Goal: Task Accomplishment & Management: Complete application form

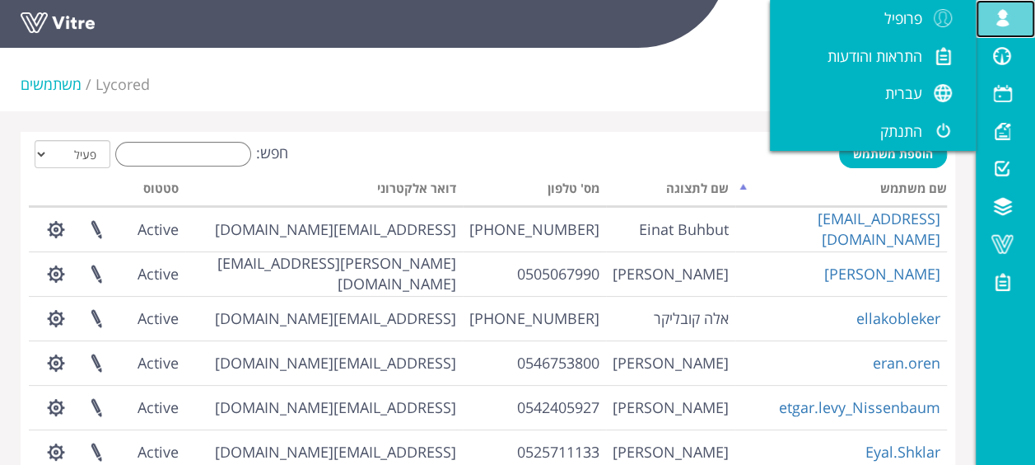
click at [999, 8] on span at bounding box center [1002, 18] width 41 height 20
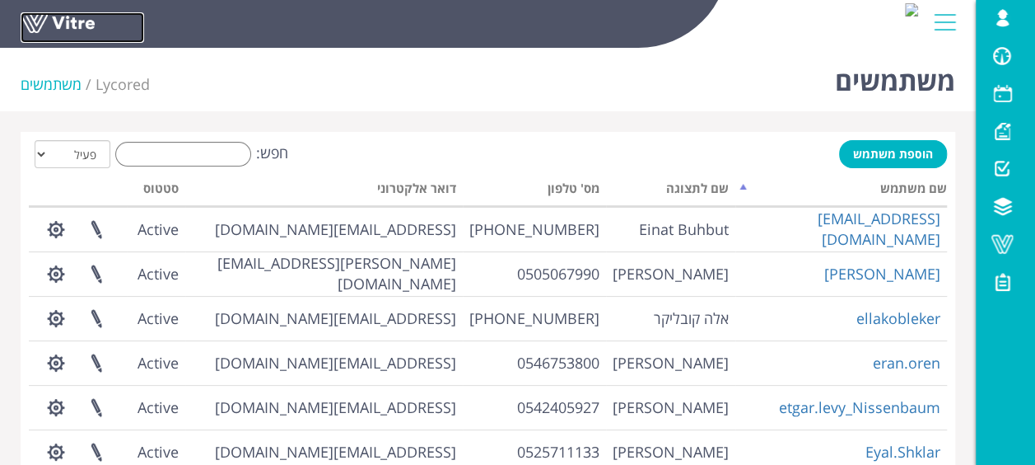
click at [84, 24] on link at bounding box center [83, 27] width 124 height 30
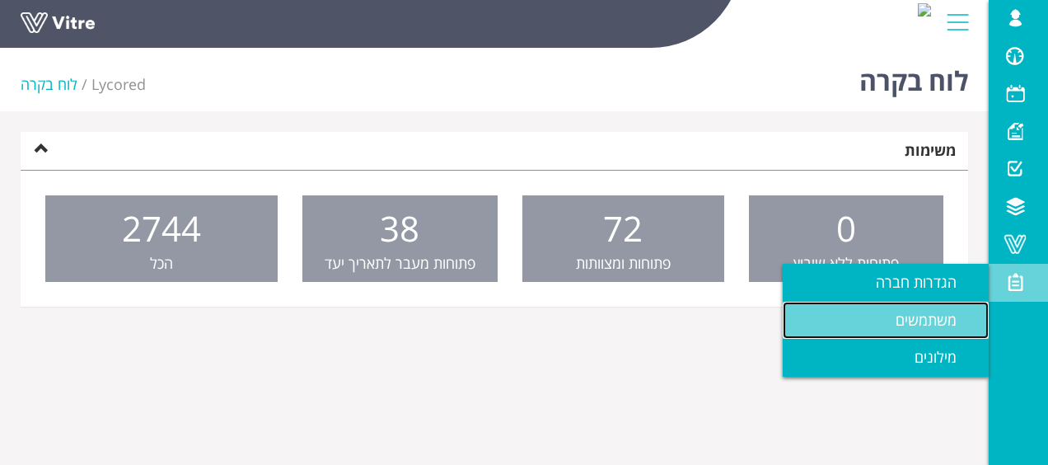
click at [941, 309] on link "משתמשים" at bounding box center [886, 320] width 206 height 38
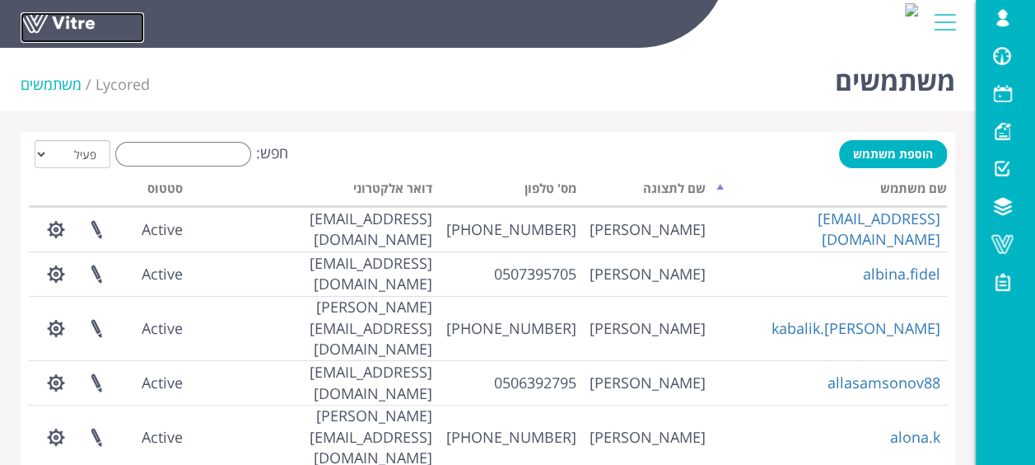
click at [83, 14] on link at bounding box center [83, 27] width 124 height 30
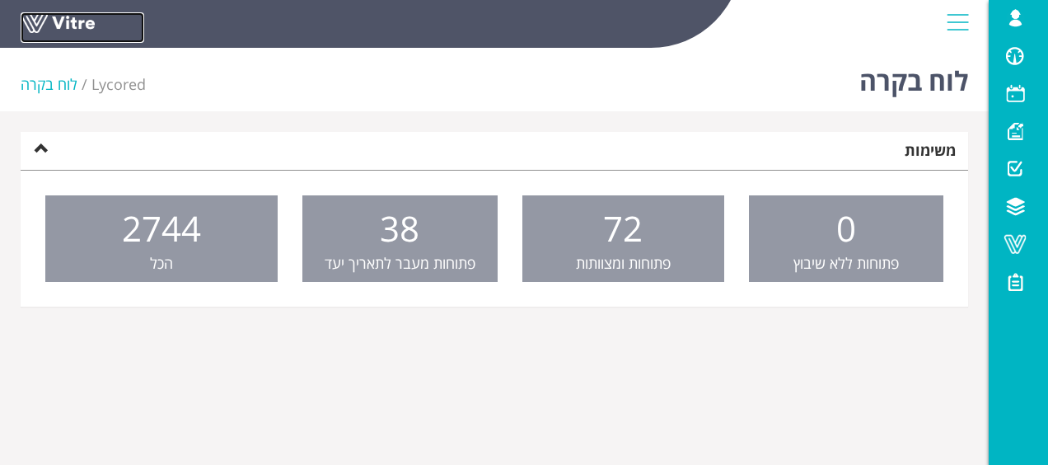
click at [47, 25] on link at bounding box center [83, 27] width 124 height 30
click at [61, 23] on link at bounding box center [83, 27] width 124 height 30
click at [1029, 241] on span at bounding box center [1014, 244] width 41 height 20
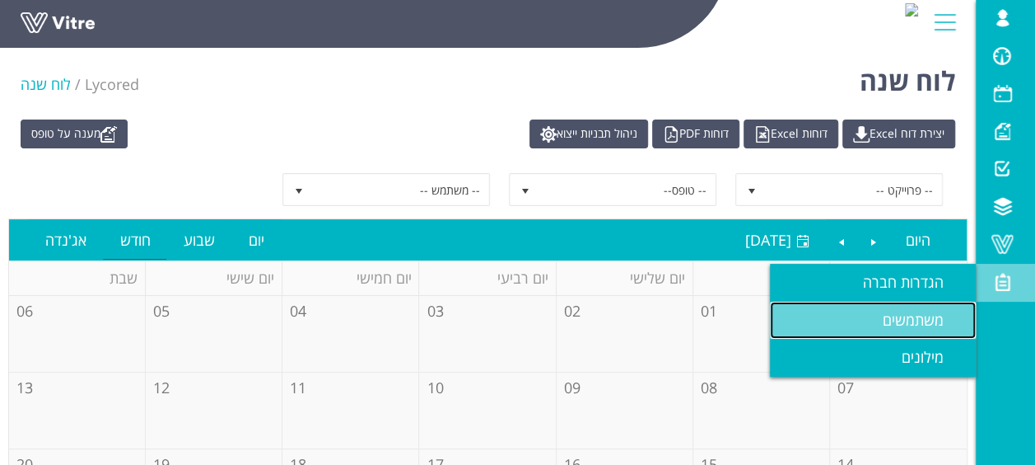
click at [899, 333] on link "משתמשים" at bounding box center [873, 320] width 206 height 38
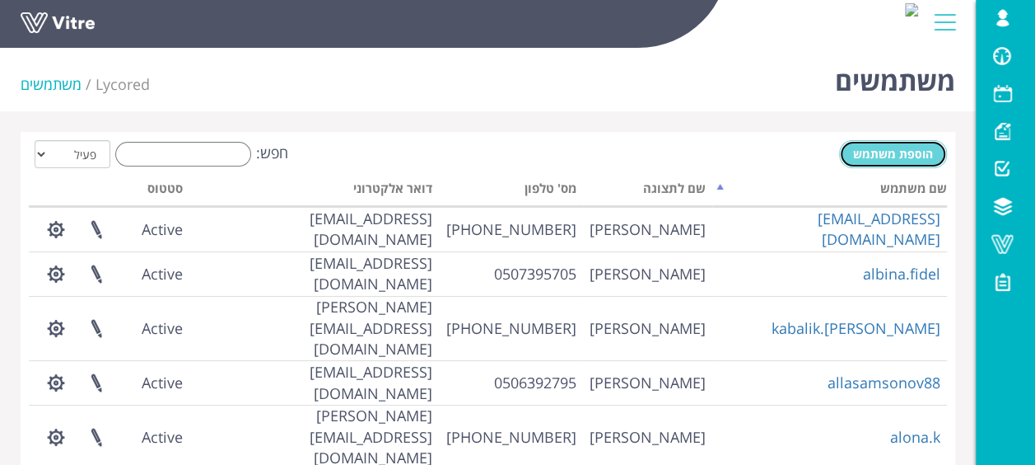
click at [881, 154] on span "הוספת משתמש" at bounding box center [893, 154] width 80 height 16
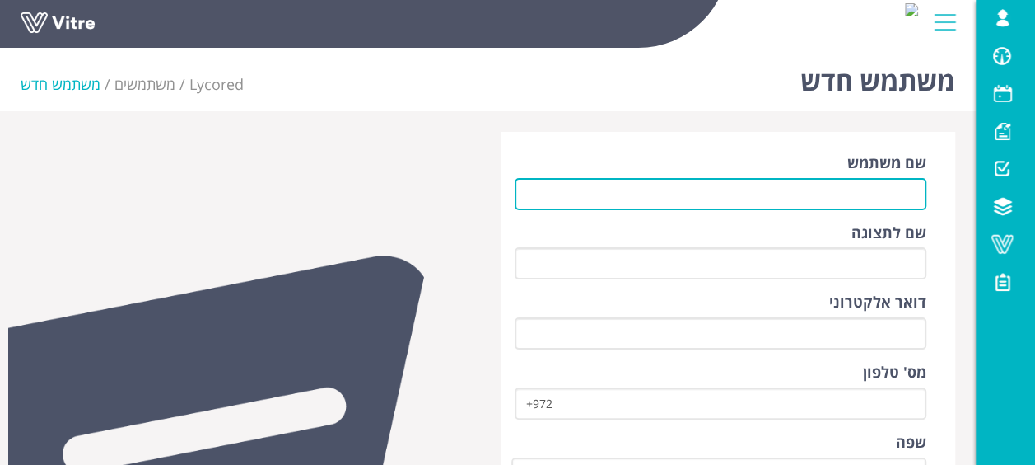
click at [860, 205] on input "שם משתמש" at bounding box center [721, 194] width 413 height 32
type input "stomasis007@gmail.com"
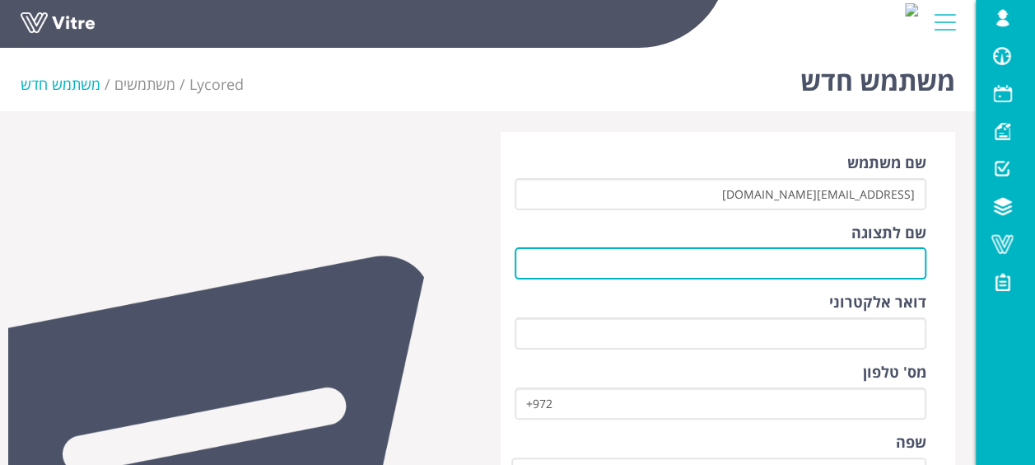
type input "שלומי תומסיס"
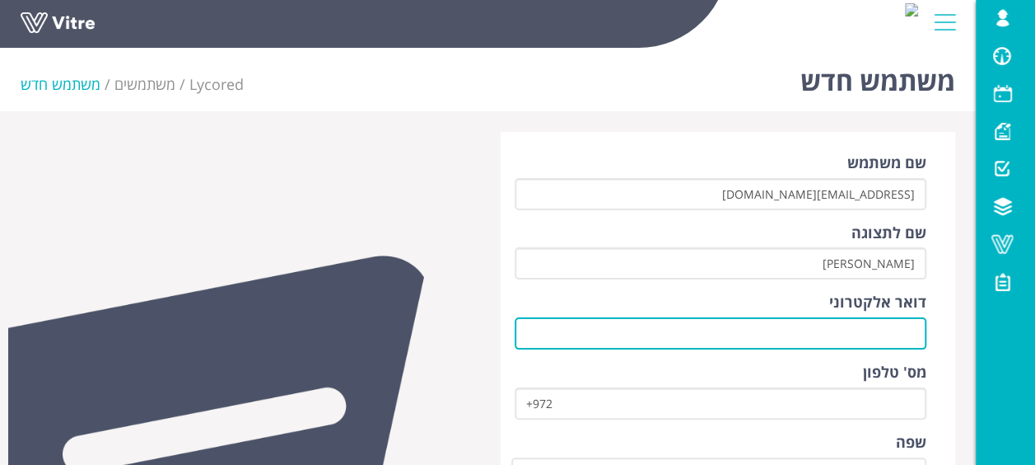
type input "stomasis007@gmail.com"
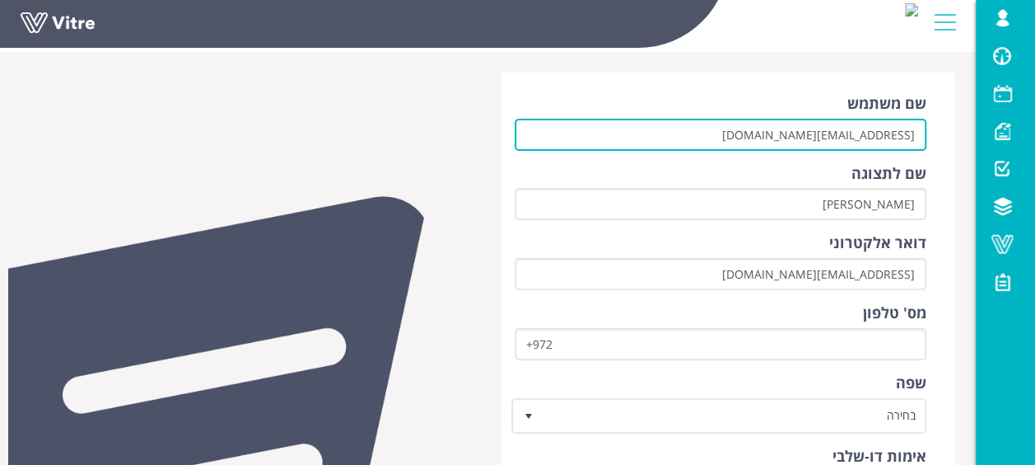
scroll to position [82, 0]
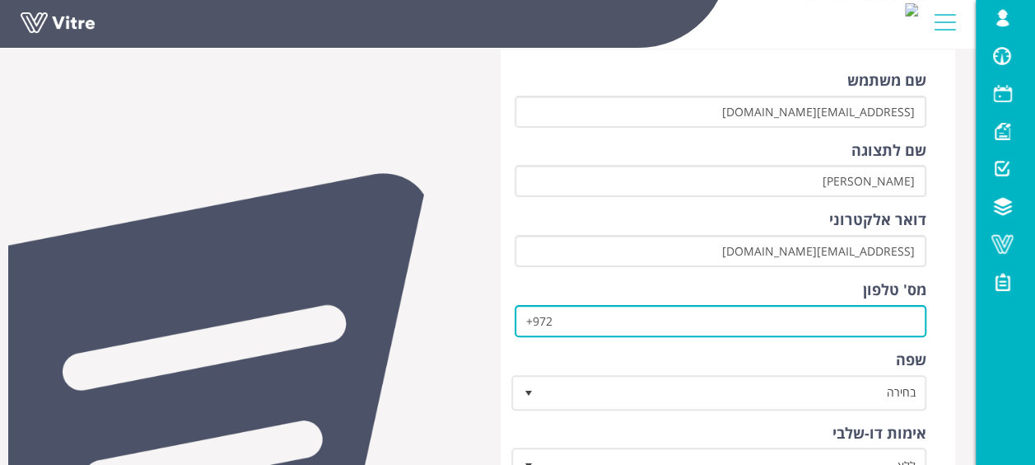
click at [588, 320] on input "+972" at bounding box center [721, 321] width 413 height 32
type input "+9720552256721"
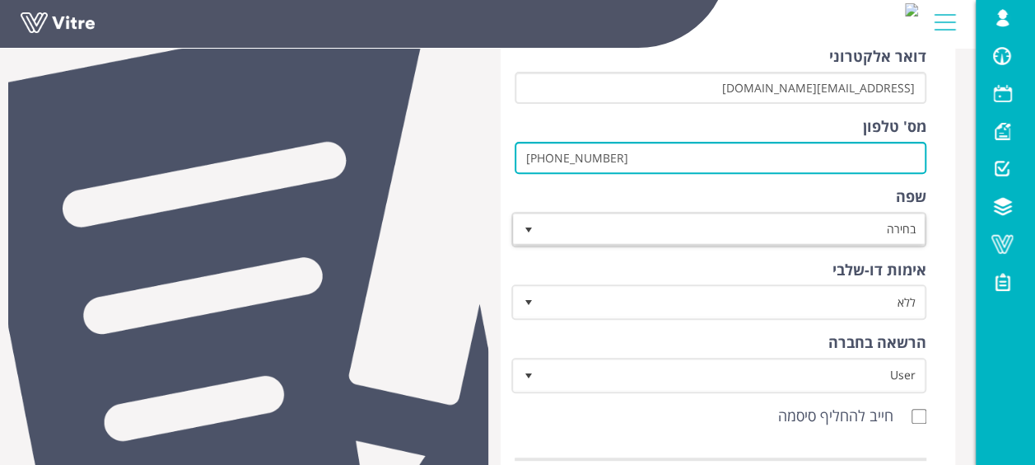
scroll to position [247, 0]
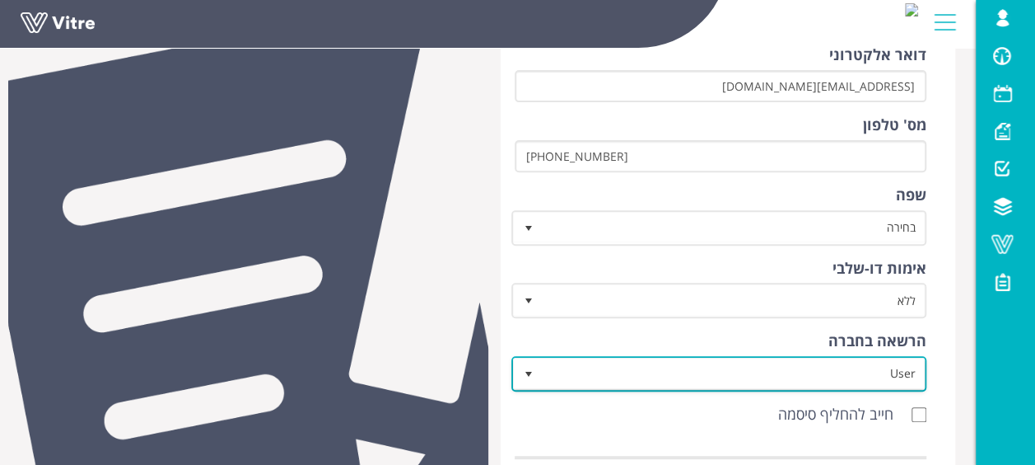
click at [684, 369] on span "User" at bounding box center [734, 373] width 383 height 30
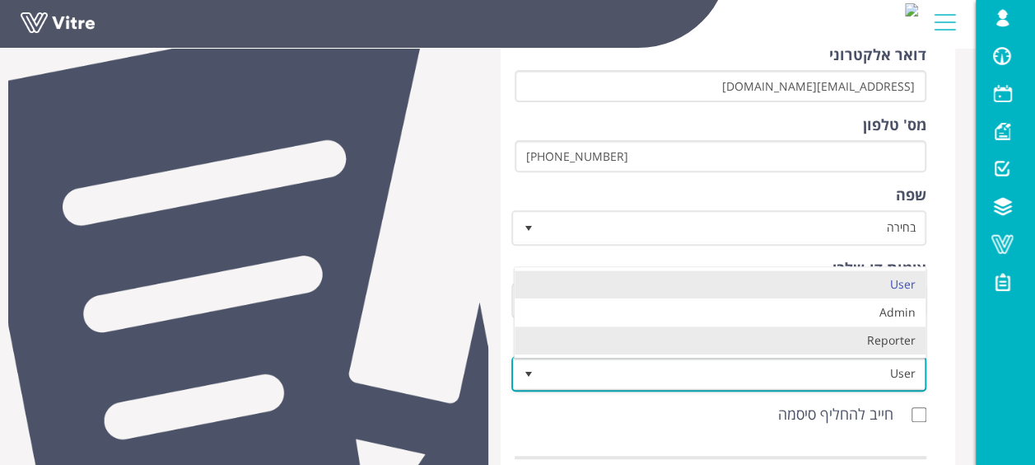
click at [731, 333] on li "Reporter" at bounding box center [720, 340] width 411 height 28
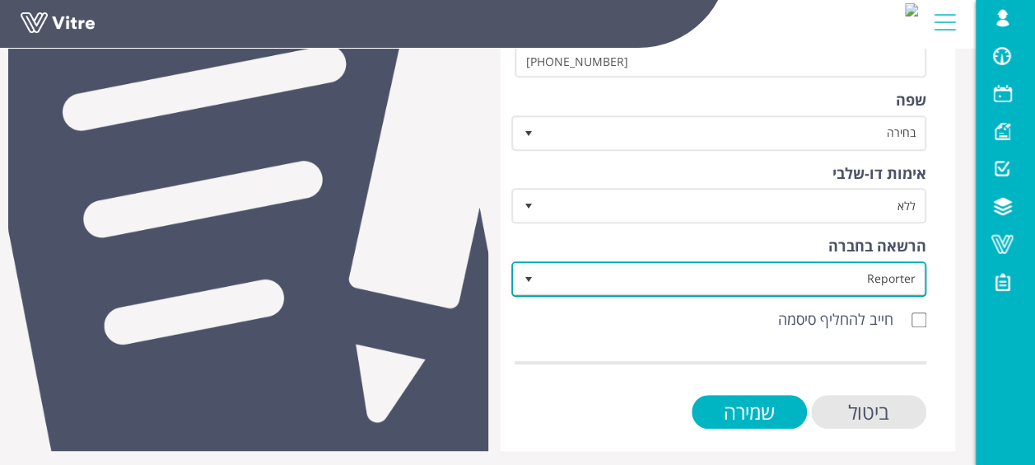
scroll to position [348, 0]
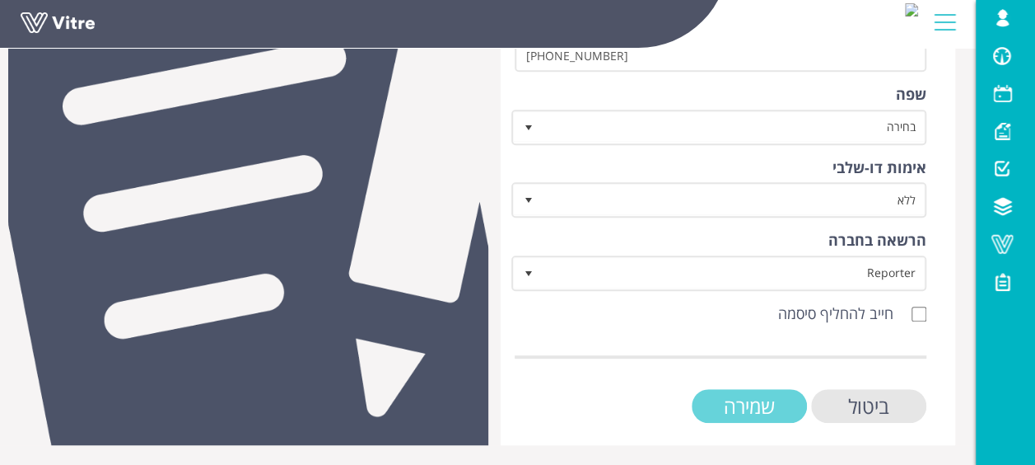
click at [754, 395] on input "שמירה" at bounding box center [749, 406] width 115 height 34
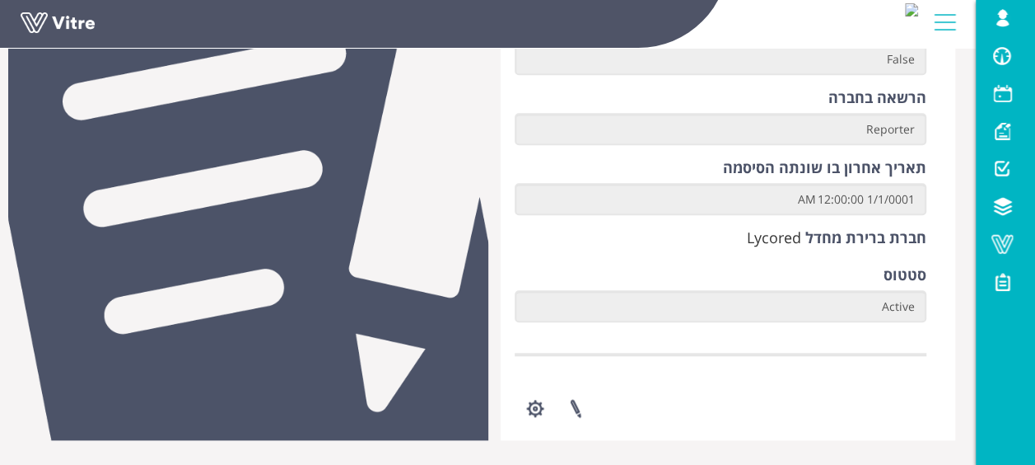
scroll to position [741, 0]
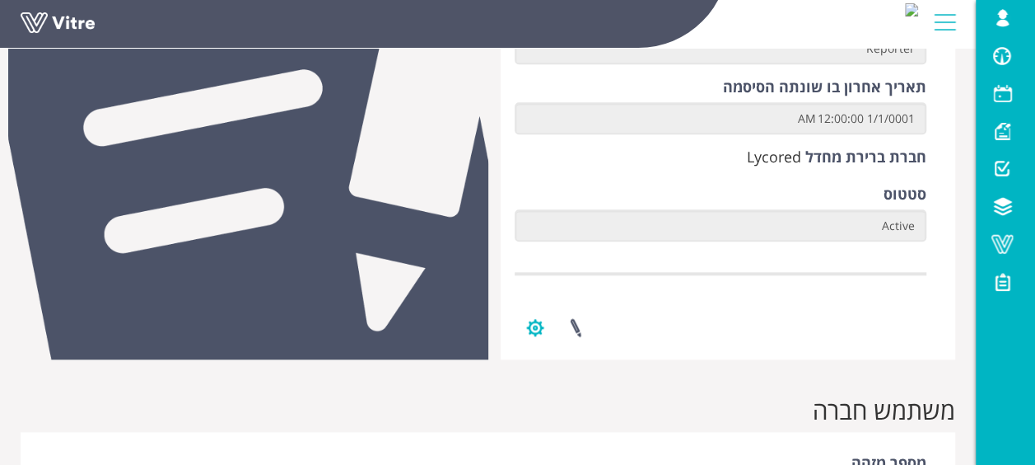
click at [541, 326] on button "button" at bounding box center [535, 328] width 41 height 44
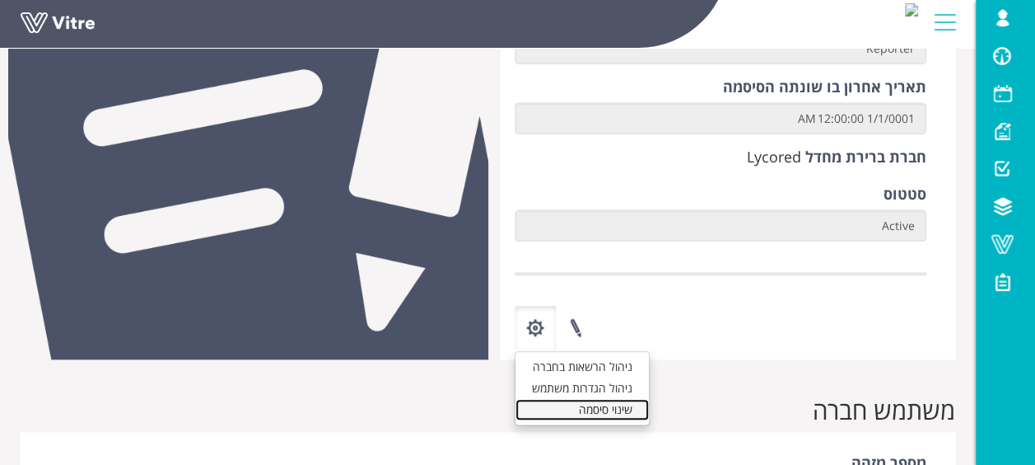
click at [586, 403] on link "שינוי סיסמה" at bounding box center [582, 409] width 133 height 21
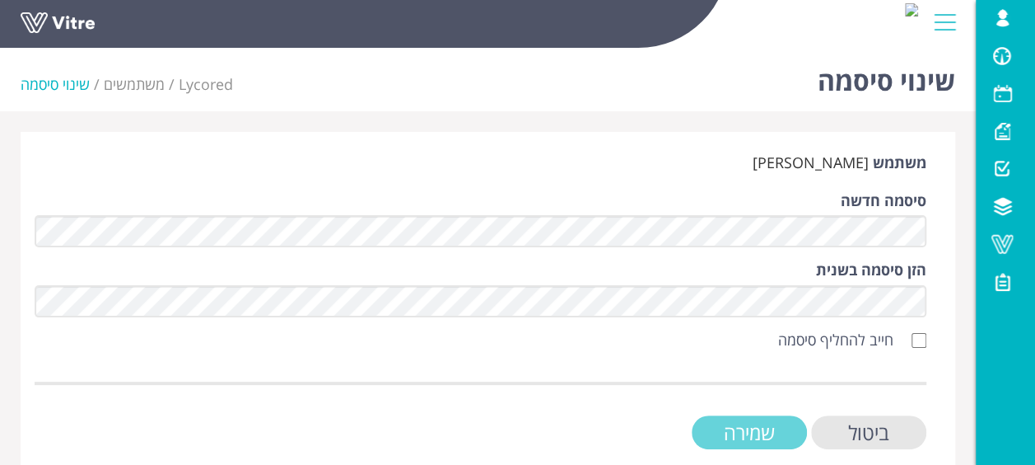
click at [733, 434] on input "שמירה" at bounding box center [749, 432] width 115 height 34
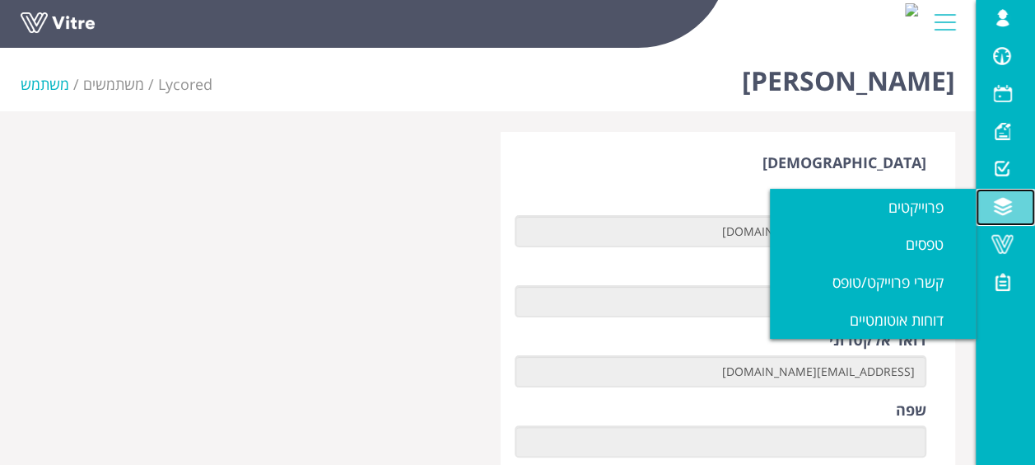
click at [1009, 211] on span at bounding box center [1002, 207] width 41 height 20
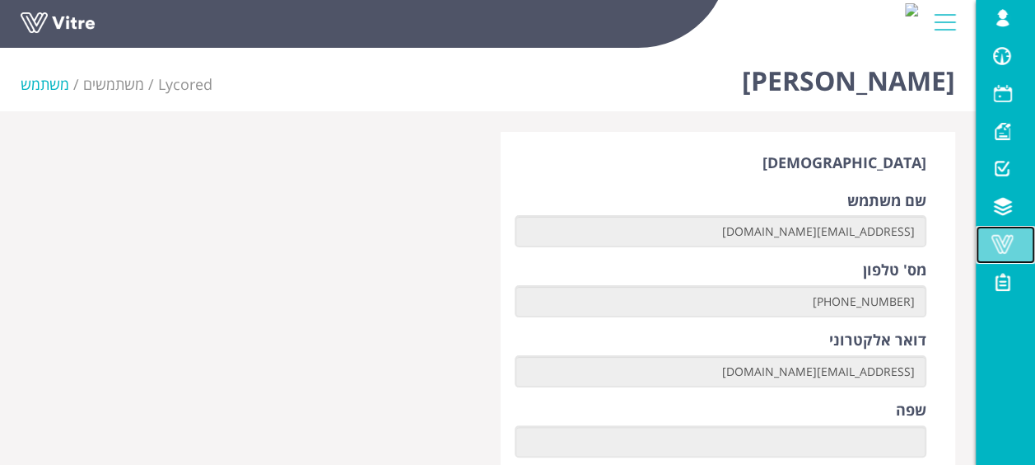
click at [1007, 238] on span at bounding box center [1002, 244] width 41 height 20
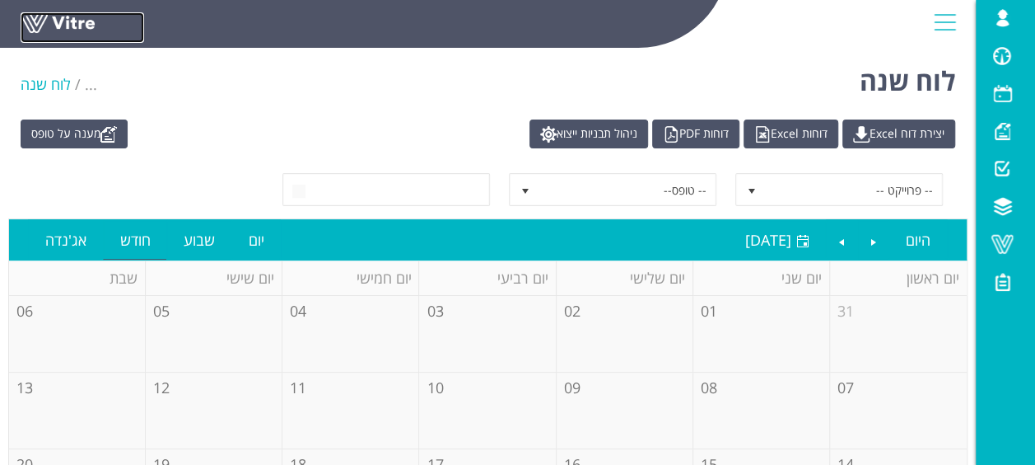
click at [67, 29] on link at bounding box center [83, 27] width 124 height 30
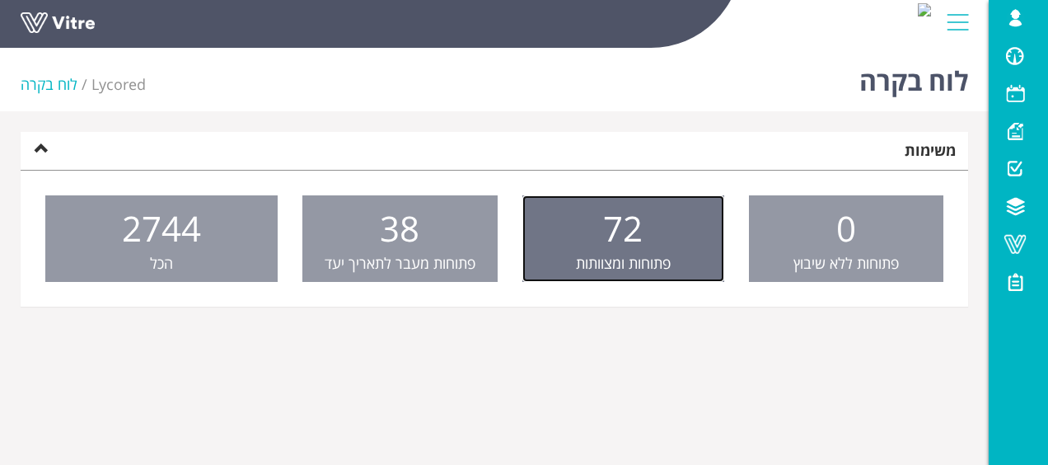
click at [625, 239] on span "72" at bounding box center [623, 227] width 40 height 47
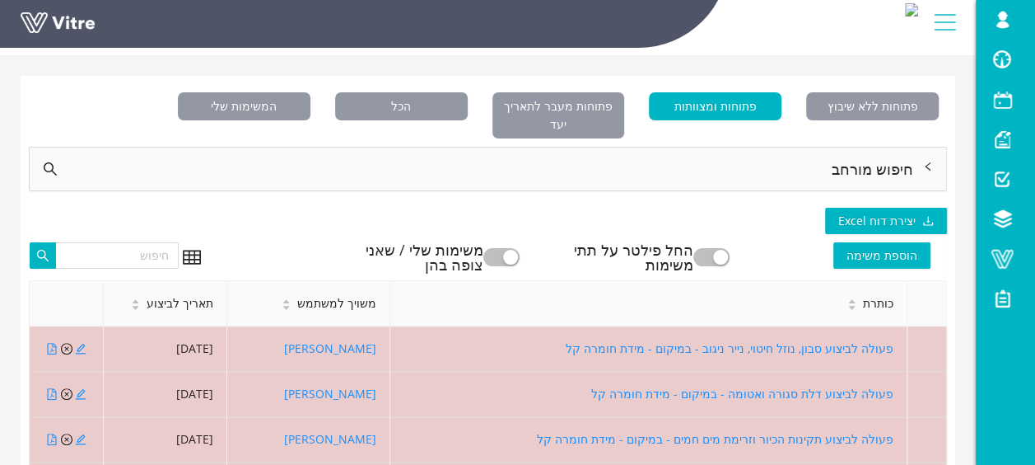
scroll to position [82, 0]
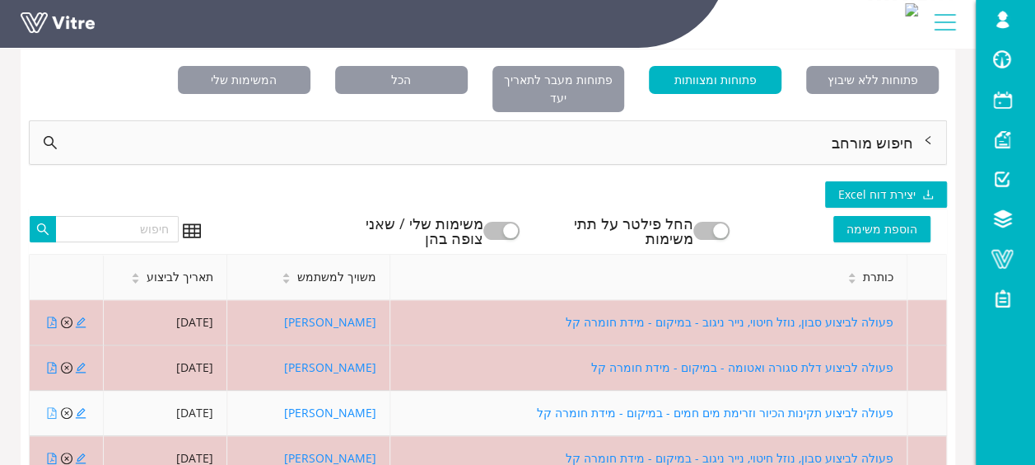
click at [48, 407] on icon "file-pdf" at bounding box center [51, 413] width 9 height 12
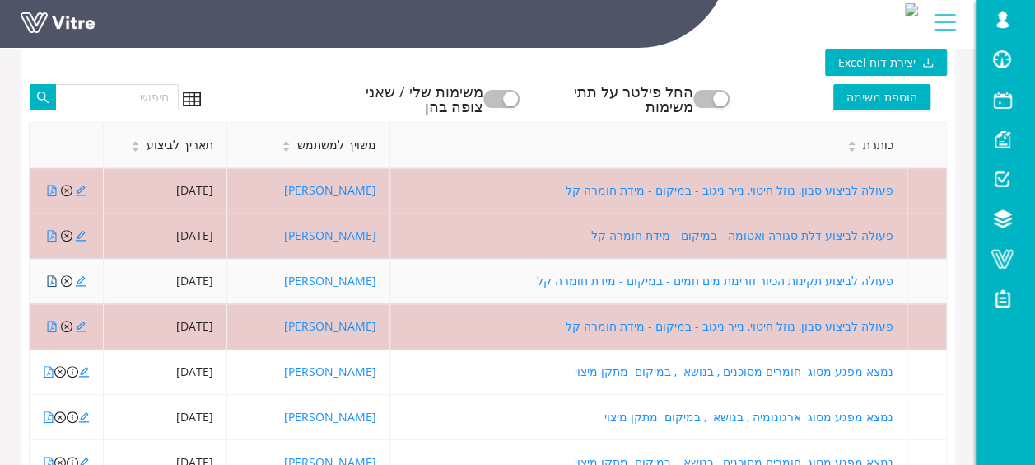
scroll to position [329, 0]
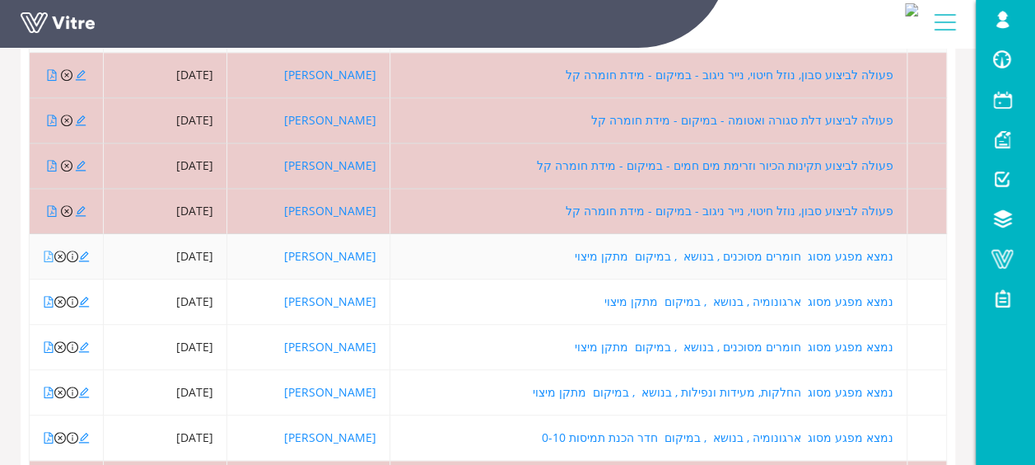
click at [49, 250] on icon "file-pdf" at bounding box center [49, 256] width 12 height 12
click at [88, 250] on icon "edit" at bounding box center [84, 256] width 12 height 12
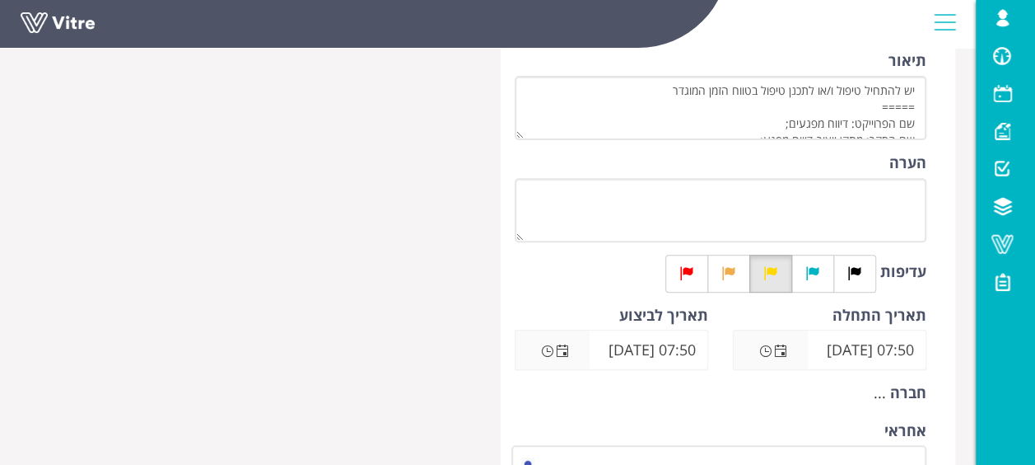
scroll to position [412, 0]
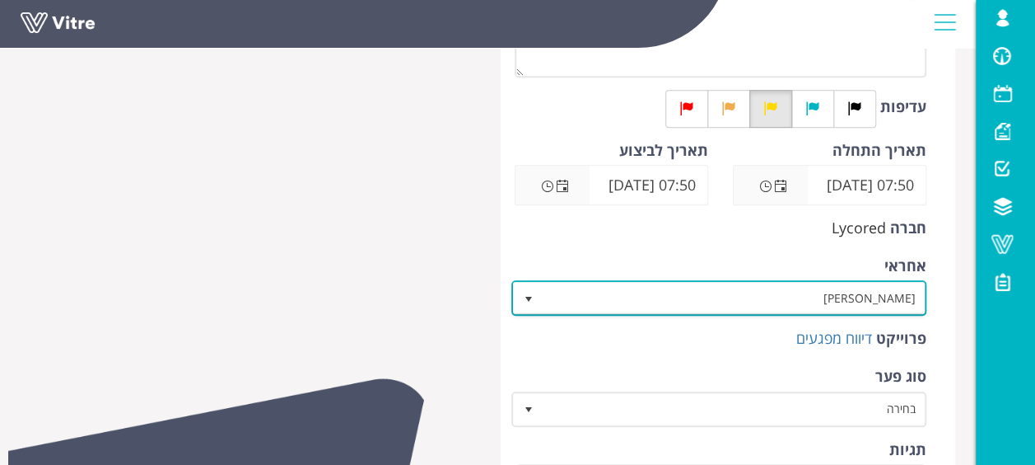
click at [810, 301] on span "[PERSON_NAME]" at bounding box center [734, 298] width 383 height 30
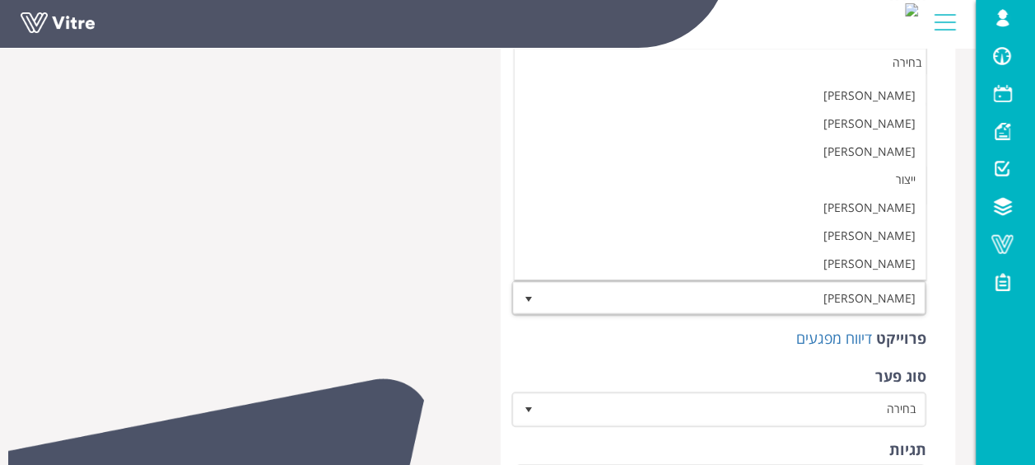
scroll to position [0, 0]
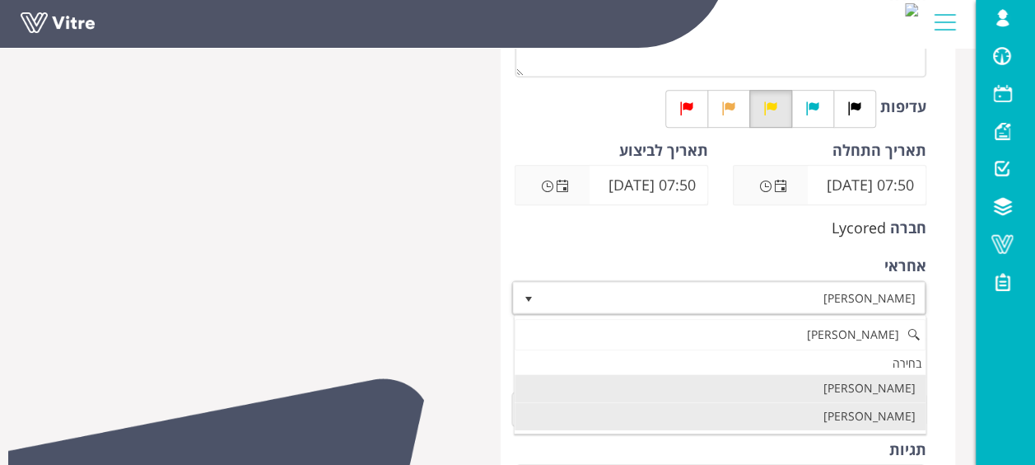
click at [886, 416] on li "שחר וזאנה" at bounding box center [720, 416] width 411 height 28
type input "שחר"
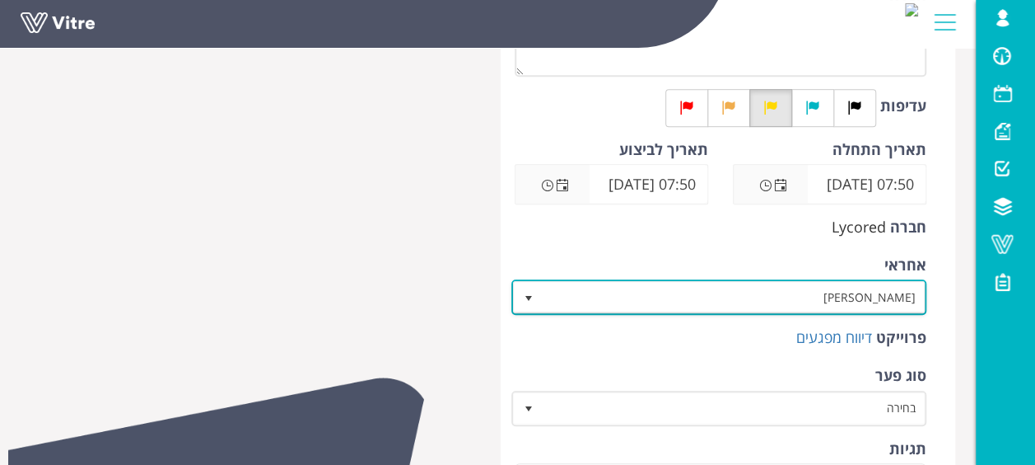
scroll to position [412, 0]
click at [561, 184] on span "Open the date view" at bounding box center [562, 186] width 13 height 13
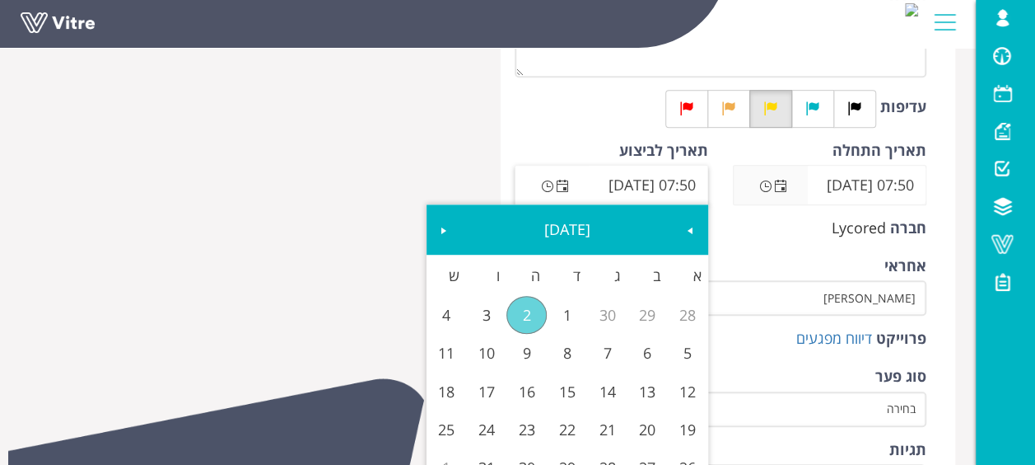
click at [465, 161] on div at bounding box center [248, 317] width 480 height 1195
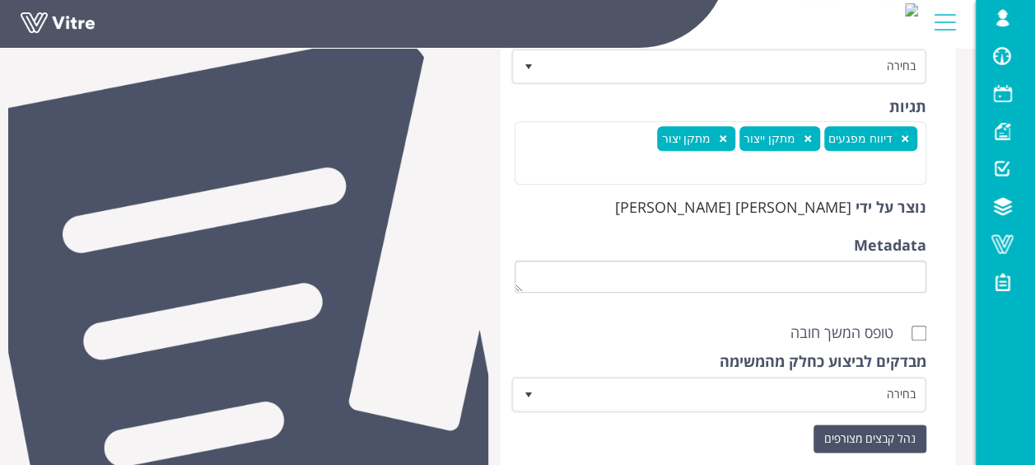
scroll to position [824, 0]
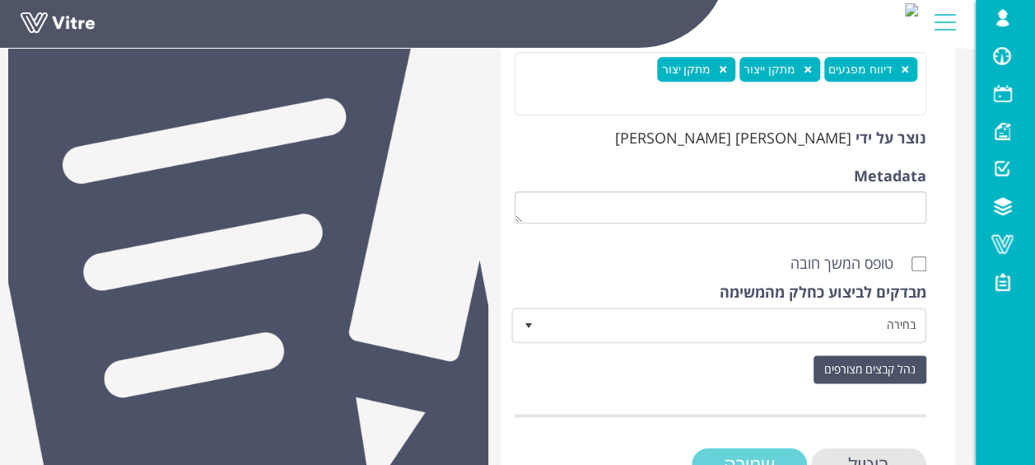
click at [746, 454] on input "שמירה" at bounding box center [749, 464] width 115 height 34
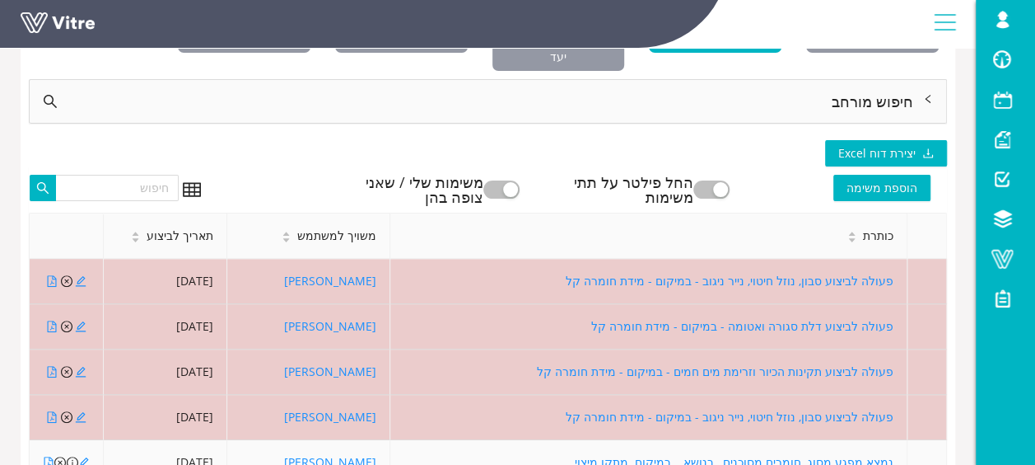
scroll to position [206, 0]
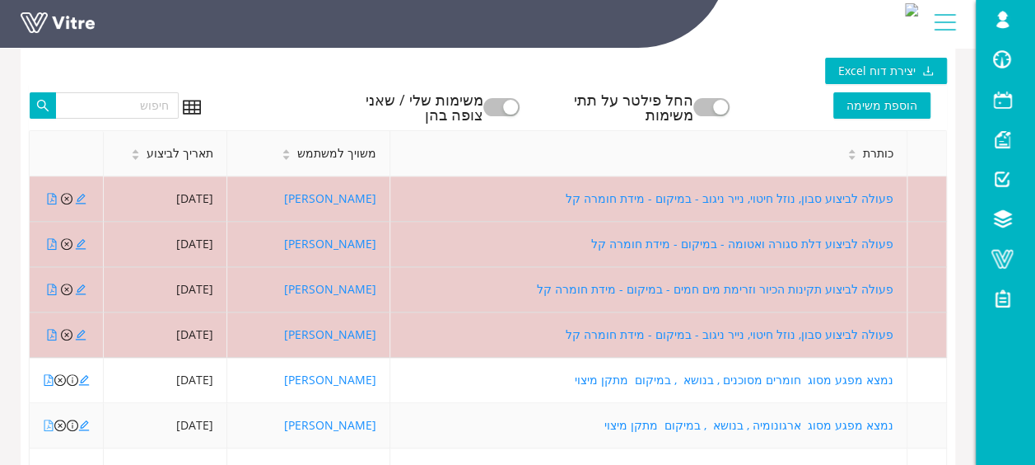
click at [49, 419] on icon "file-pdf" at bounding box center [48, 425] width 9 height 12
click at [59, 419] on icon "close-circle" at bounding box center [60, 425] width 12 height 12
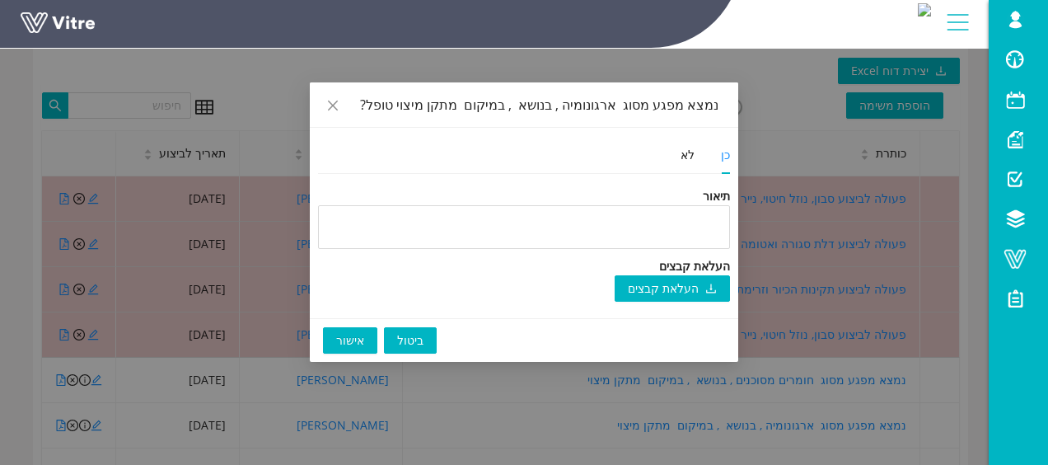
click at [346, 331] on span "אישור" at bounding box center [350, 340] width 28 height 18
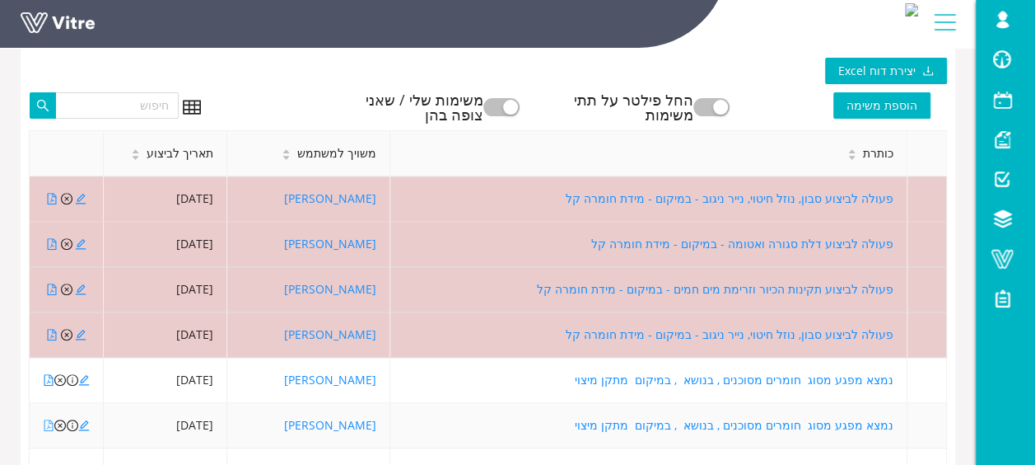
click at [49, 419] on icon "file-pdf" at bounding box center [49, 425] width 12 height 12
click at [61, 419] on icon "close-circle" at bounding box center [60, 425] width 12 height 12
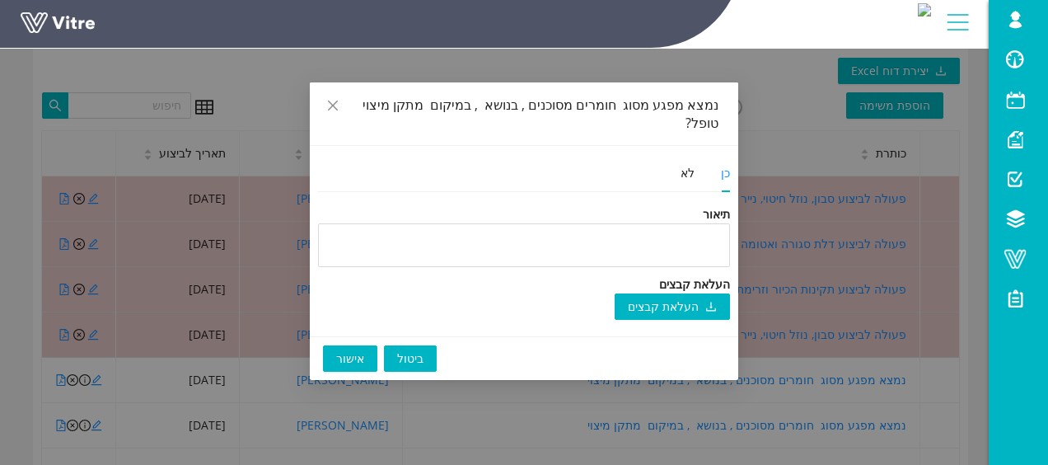
click at [351, 349] on span "אישור" at bounding box center [350, 358] width 28 height 18
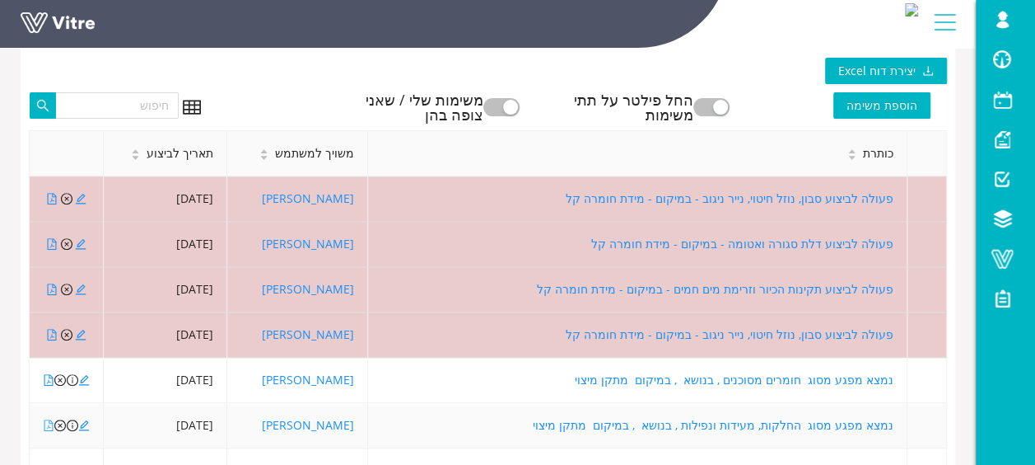
click at [49, 419] on icon "file-pdf" at bounding box center [49, 425] width 12 height 12
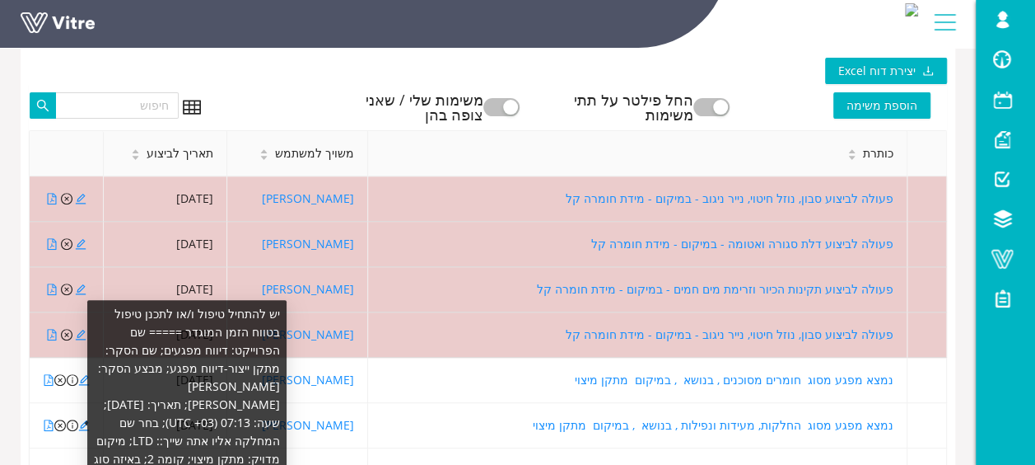
click at [82, 402] on div "יש להתחיל טיפול ו/או לתכנן טיפול בטווח הזמן המוגדר ===== שם הפרוייקט: דיווח מפג…" at bounding box center [184, 422] width 206 height 245
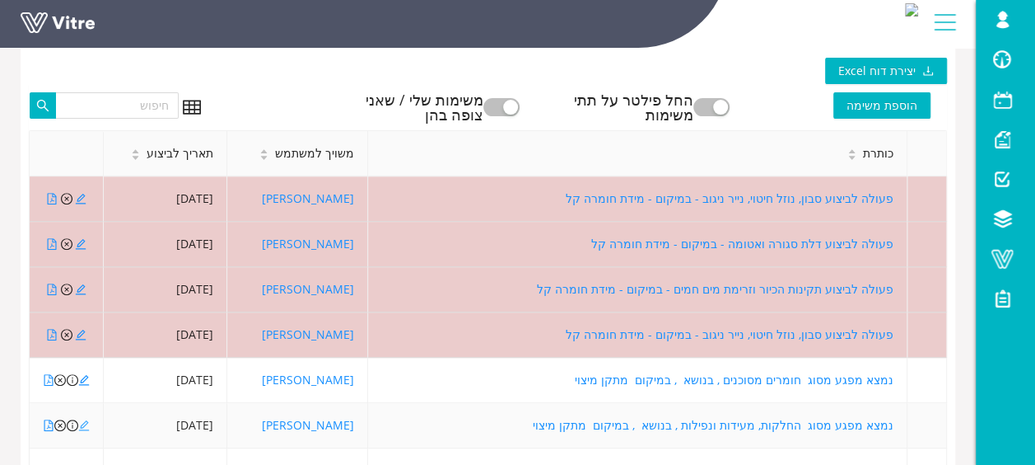
click at [81, 420] on icon "edit" at bounding box center [84, 425] width 11 height 11
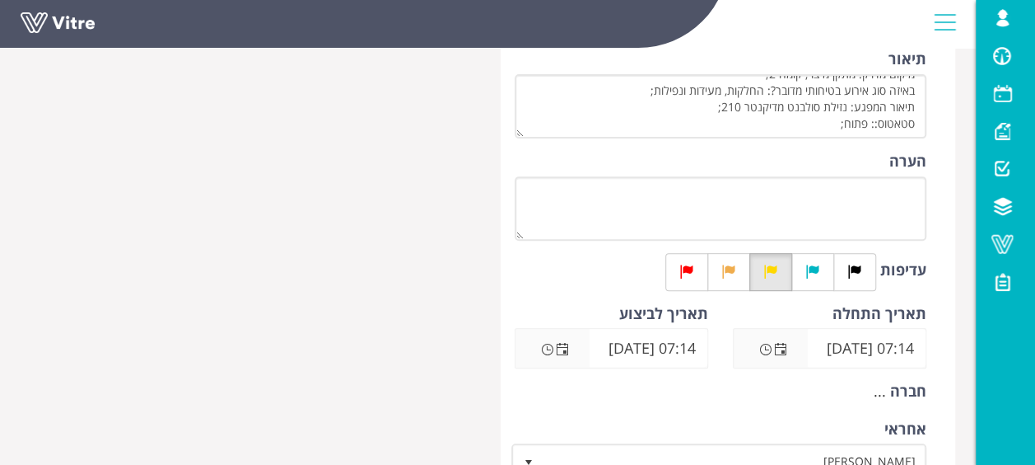
scroll to position [329, 0]
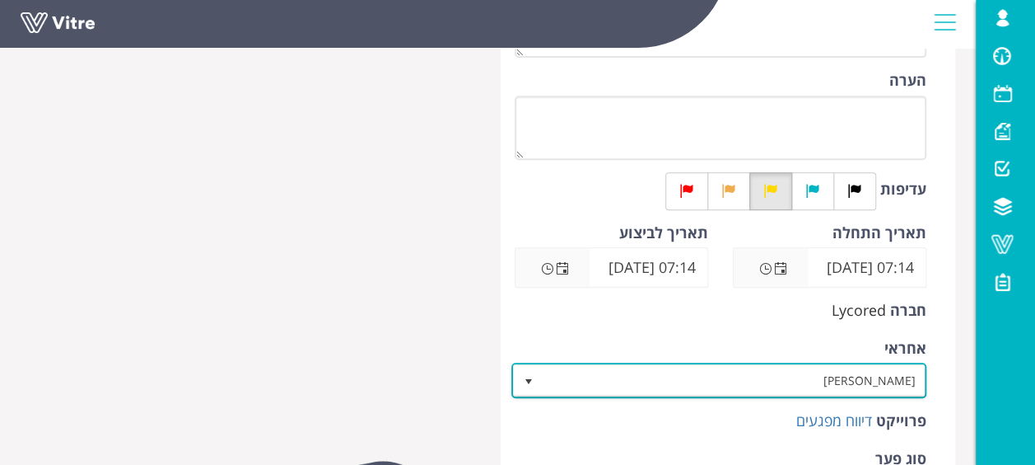
click at [702, 395] on span "יניב בן שושן 3236" at bounding box center [720, 379] width 416 height 35
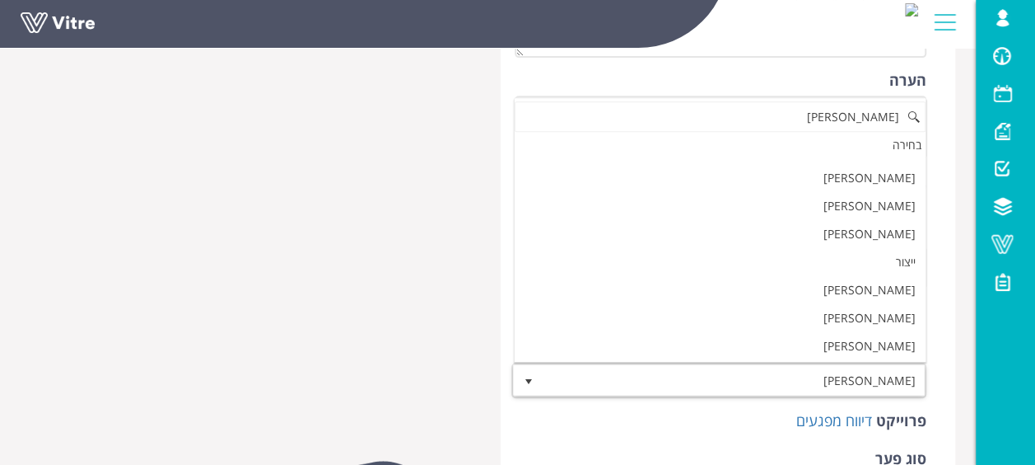
scroll to position [0, 0]
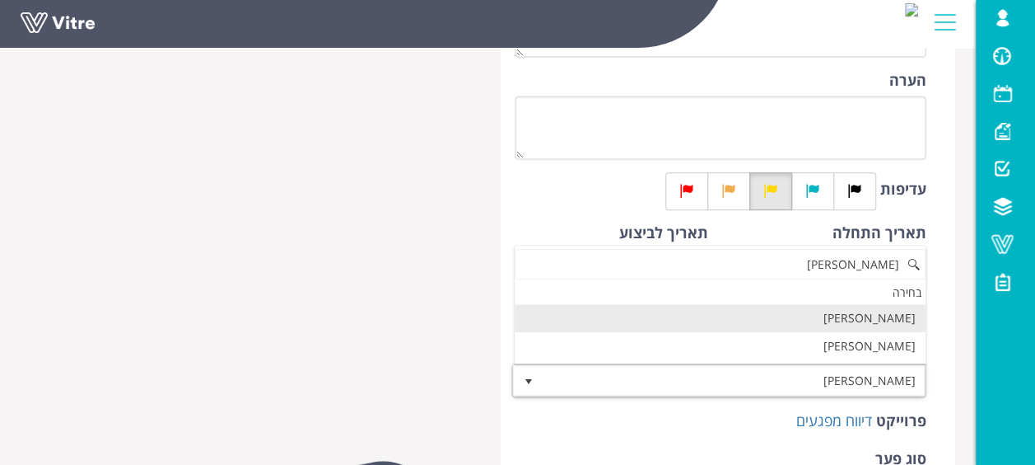
click at [862, 325] on li "איילת השחר כליפה" at bounding box center [720, 318] width 411 height 28
type input "שחר"
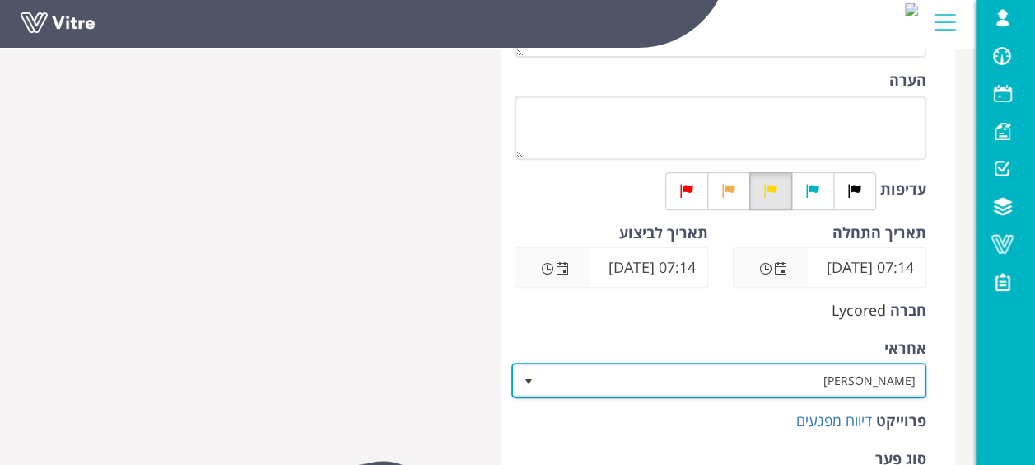
click at [804, 384] on span "איילת השחר כליפה" at bounding box center [734, 380] width 383 height 30
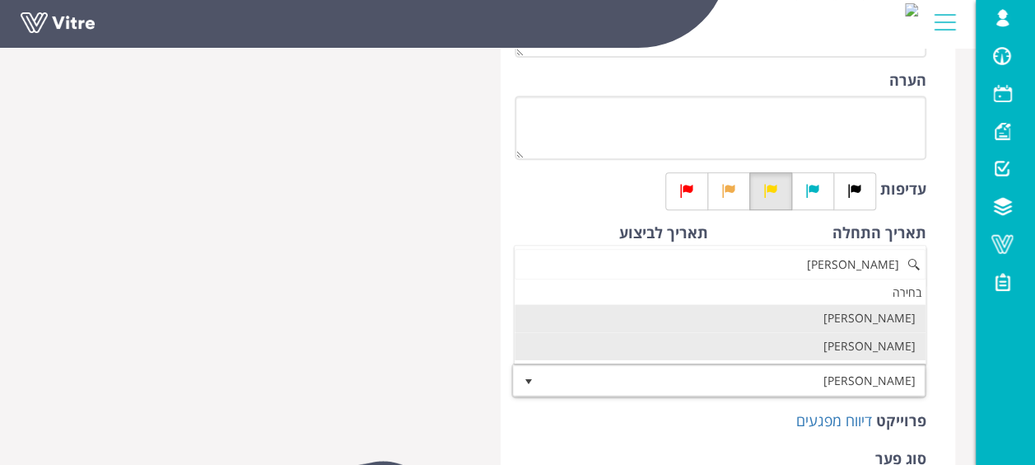
click at [839, 343] on li "[PERSON_NAME]" at bounding box center [720, 346] width 411 height 28
type input "שחר"
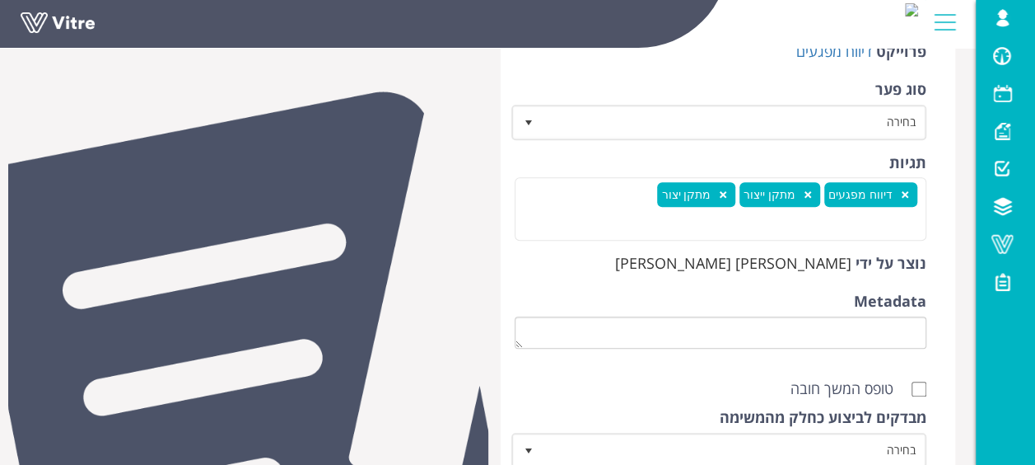
scroll to position [824, 0]
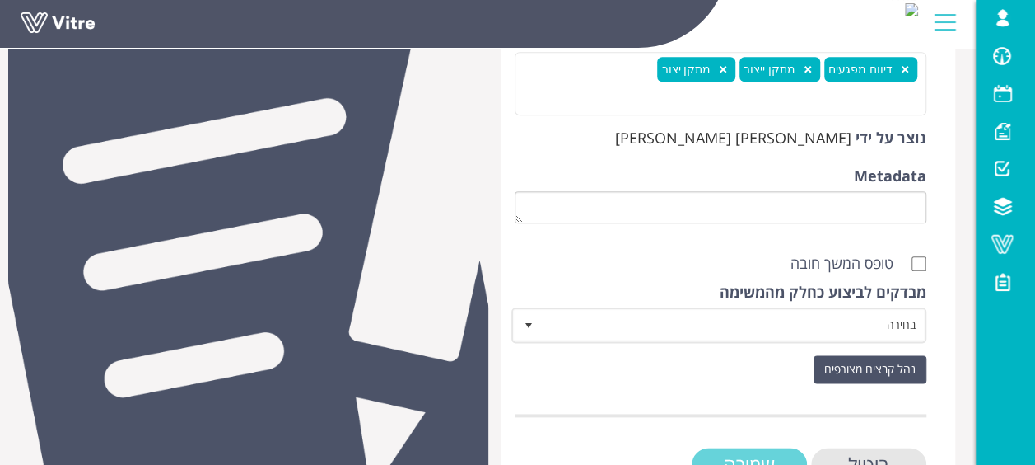
click at [767, 456] on input "שמירה" at bounding box center [749, 464] width 115 height 34
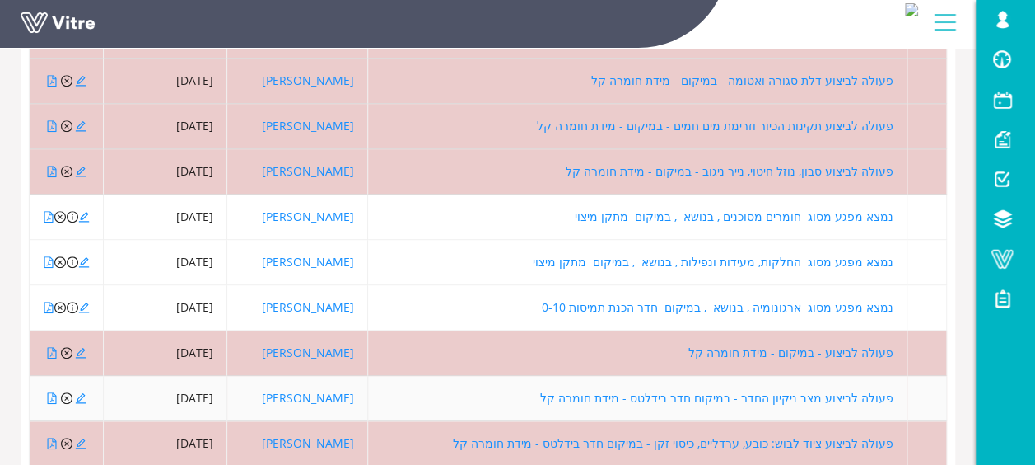
scroll to position [371, 0]
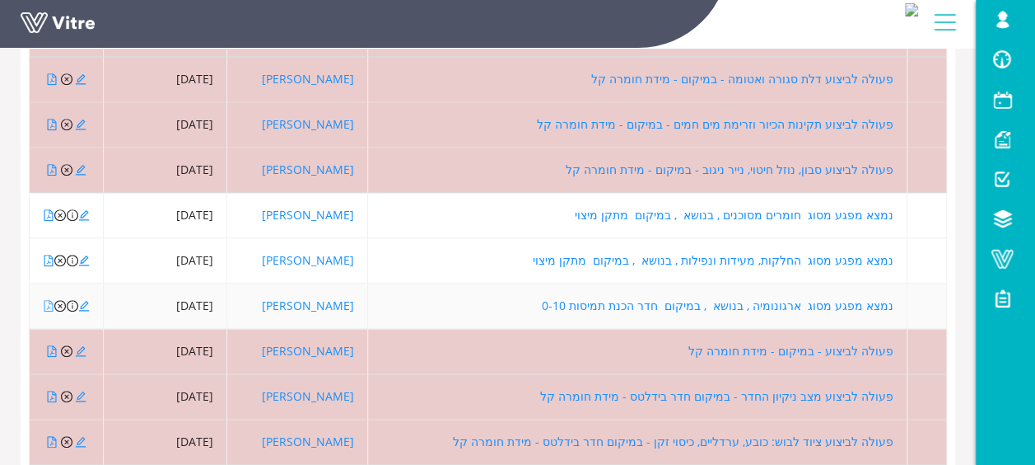
click at [45, 300] on icon "file-pdf" at bounding box center [49, 306] width 12 height 12
click at [84, 300] on icon "edit" at bounding box center [84, 306] width 12 height 12
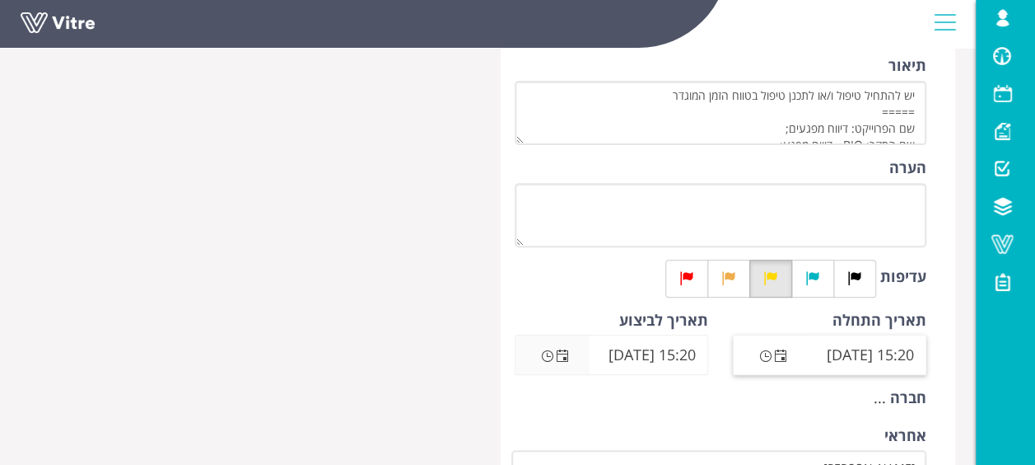
scroll to position [329, 0]
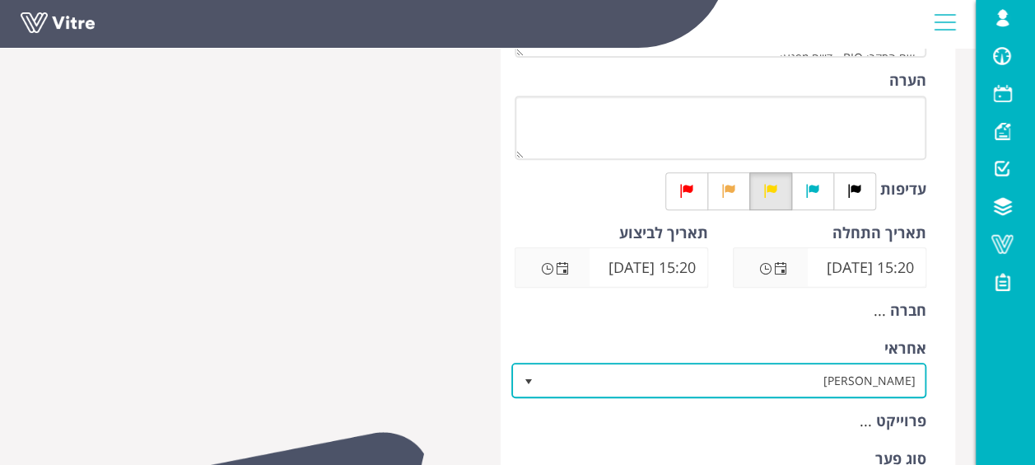
click at [829, 387] on span "[PERSON_NAME]" at bounding box center [734, 380] width 383 height 30
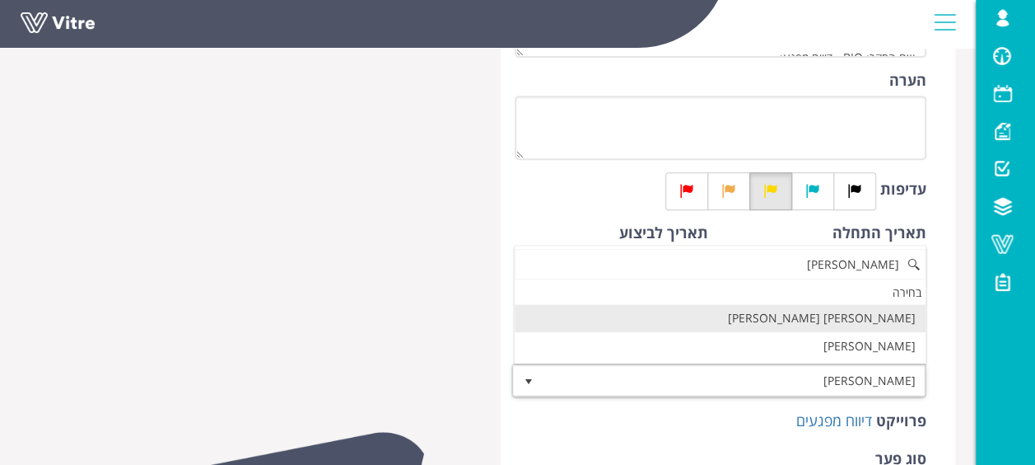
scroll to position [0, 0]
click at [880, 314] on li "[PERSON_NAME] [PERSON_NAME]" at bounding box center [720, 318] width 411 height 28
type input "מור"
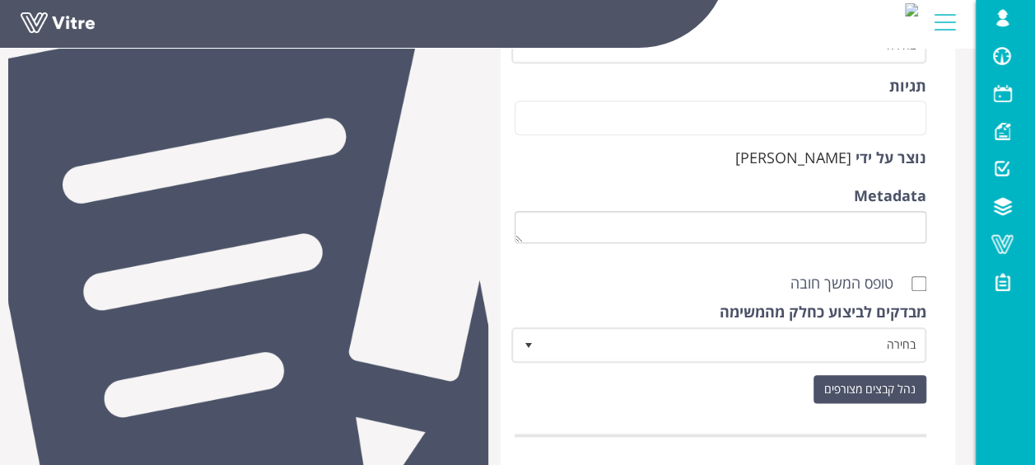
scroll to position [852, 0]
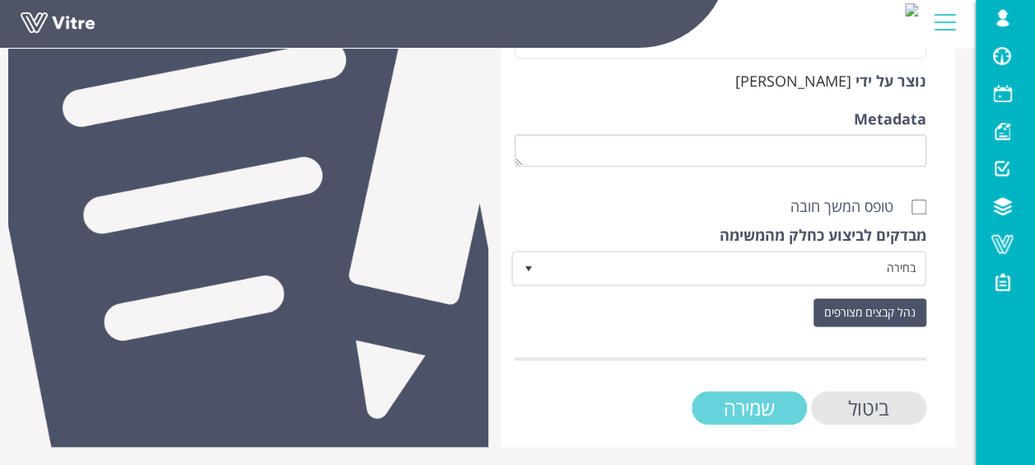
click at [768, 411] on input "שמירה" at bounding box center [749, 407] width 115 height 34
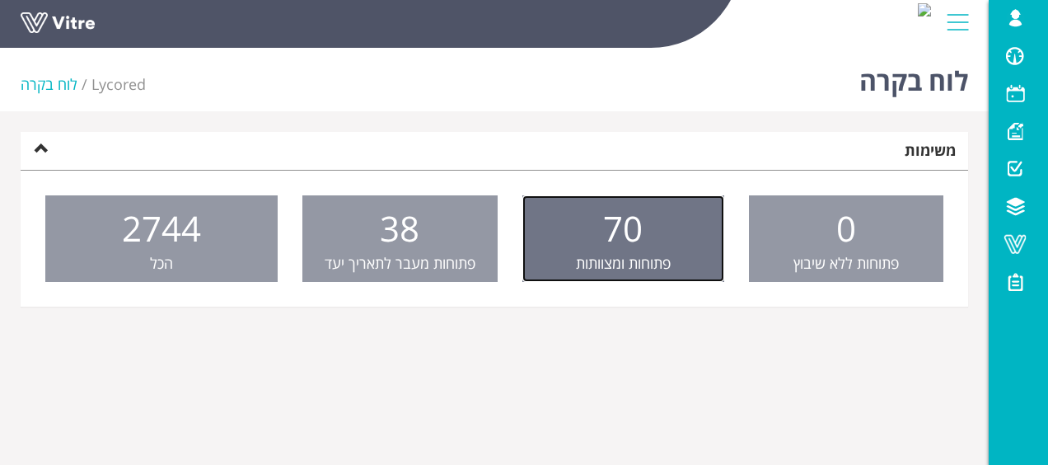
click at [649, 217] on link "70 פתוחות ומצוותות" at bounding box center [623, 238] width 202 height 87
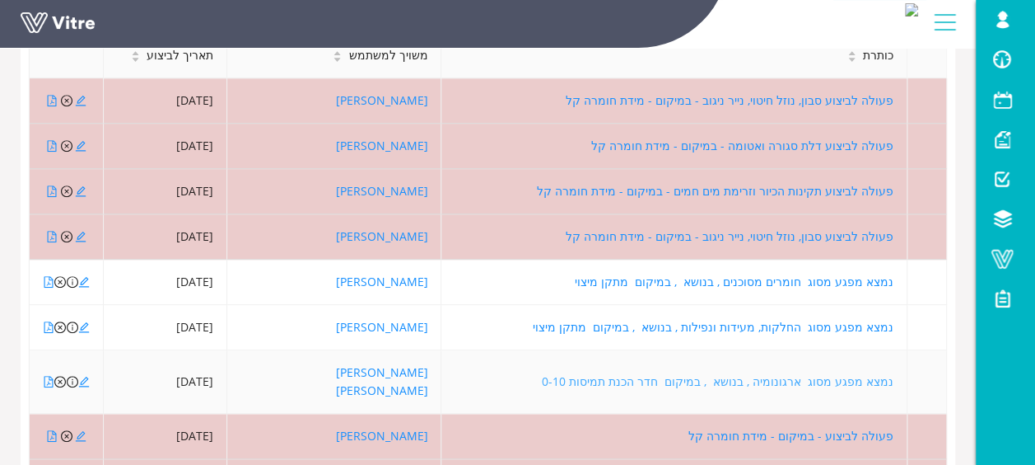
scroll to position [329, 0]
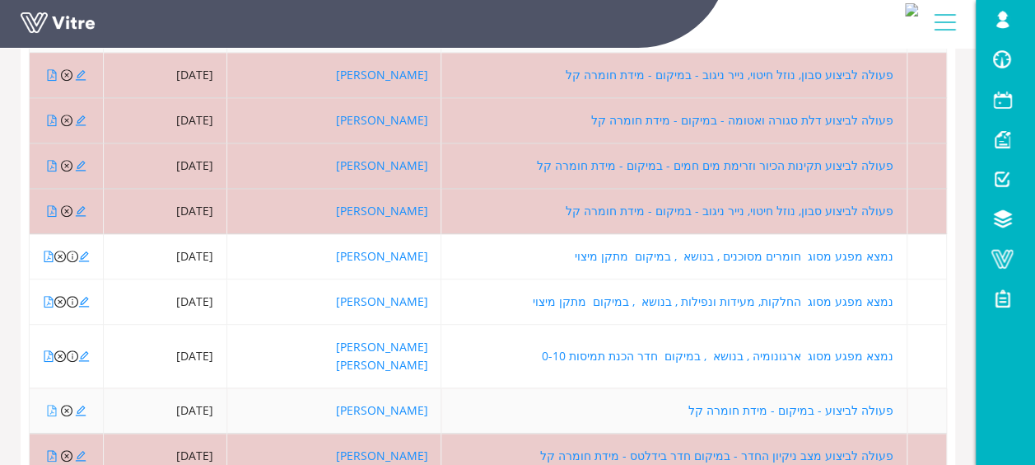
click at [49, 404] on icon "file-pdf" at bounding box center [52, 410] width 12 height 12
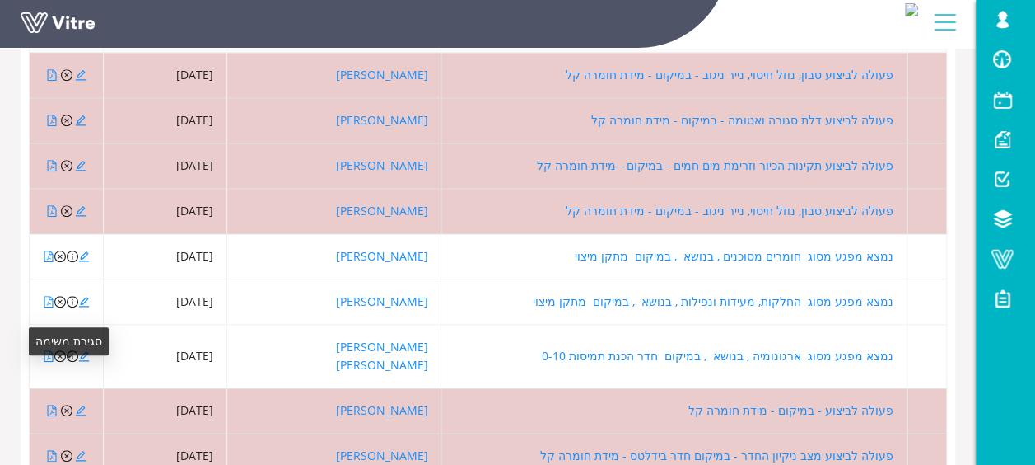
click at [65, 404] on icon "close-circle" at bounding box center [67, 410] width 12 height 12
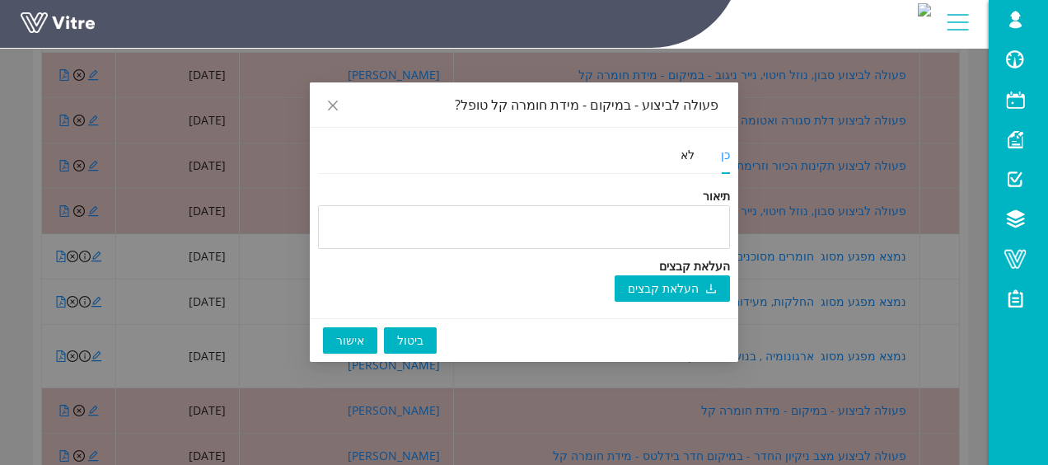
click at [362, 339] on button "אישור" at bounding box center [350, 340] width 54 height 26
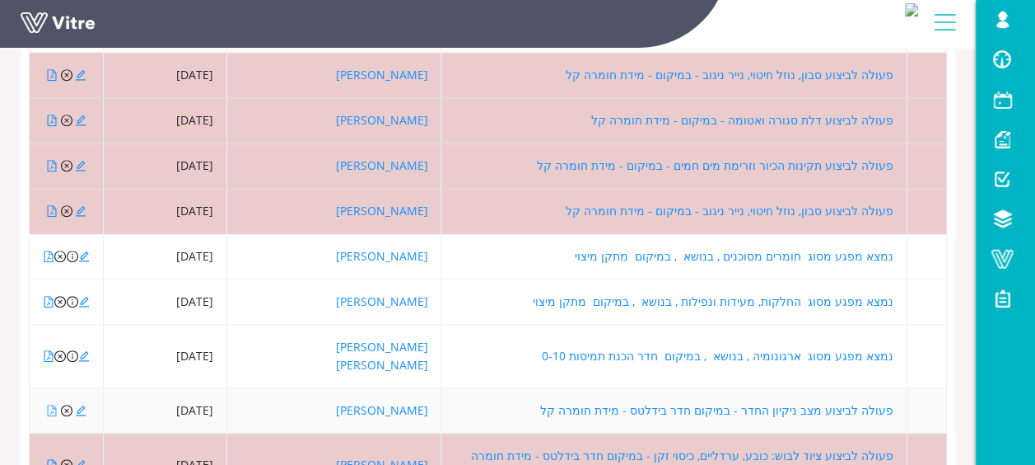
click at [51, 404] on icon "file-pdf" at bounding box center [52, 410] width 12 height 12
click at [66, 404] on icon "close-circle" at bounding box center [67, 410] width 12 height 12
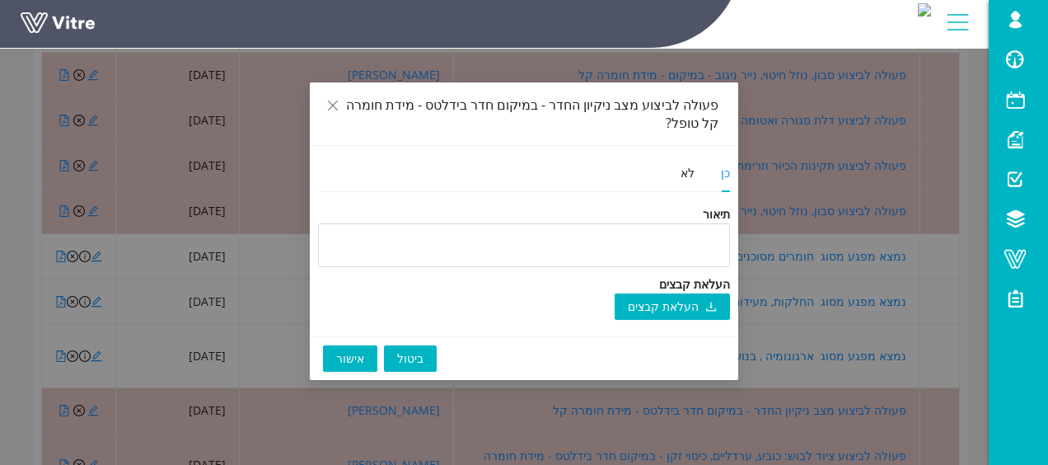
click at [346, 362] on span "אישור" at bounding box center [350, 358] width 28 height 18
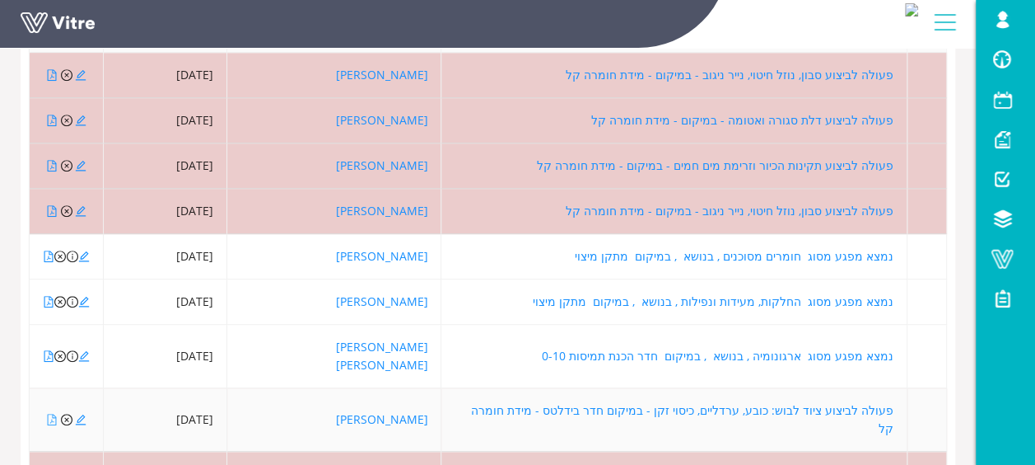
click at [51, 413] on icon "file-pdf" at bounding box center [51, 419] width 9 height 12
click at [68, 413] on icon "close-circle" at bounding box center [67, 419] width 12 height 12
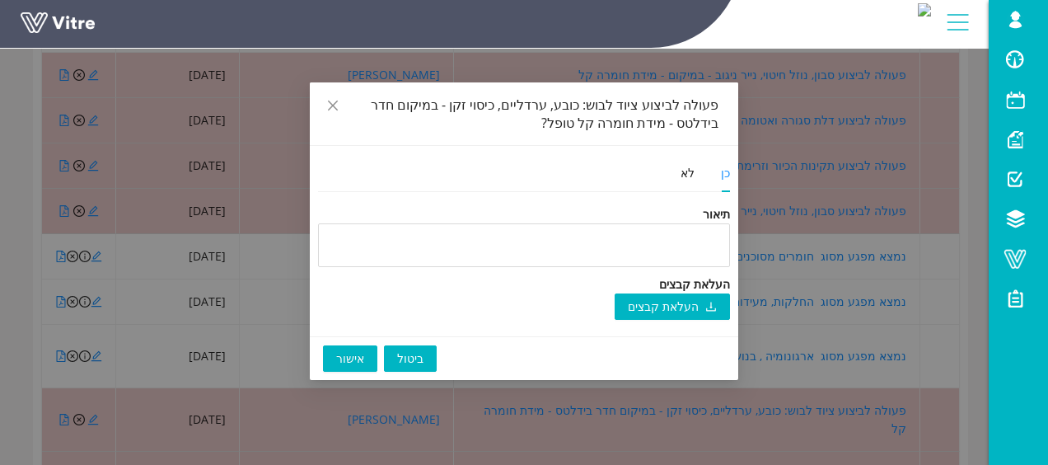
click at [348, 356] on span "אישור" at bounding box center [350, 358] width 28 height 18
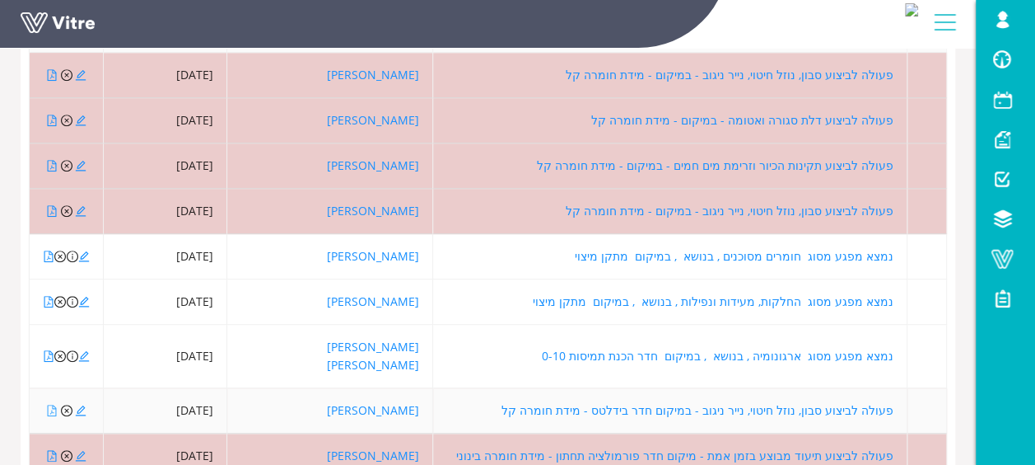
click at [47, 404] on icon "file-pdf" at bounding box center [51, 410] width 9 height 12
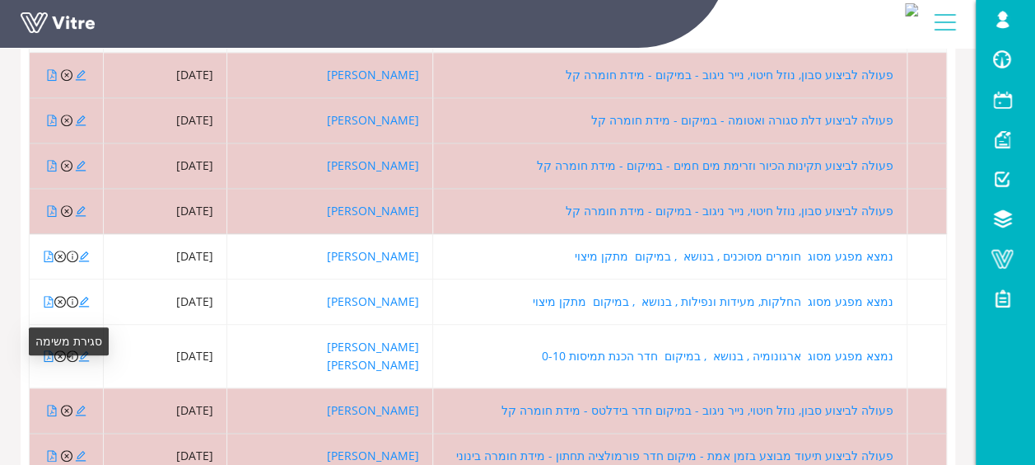
click at [63, 404] on icon "close-circle" at bounding box center [67, 410] width 12 height 12
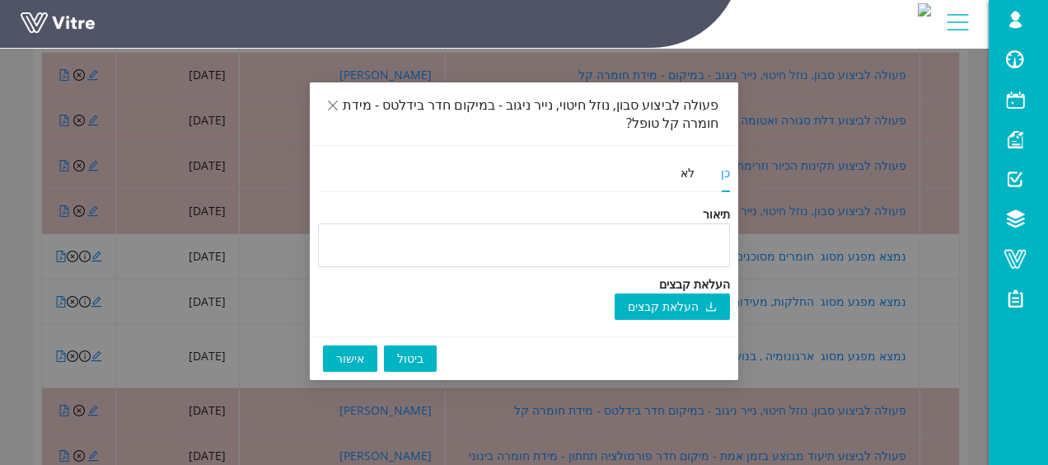
click at [341, 361] on span "אישור" at bounding box center [350, 358] width 28 height 18
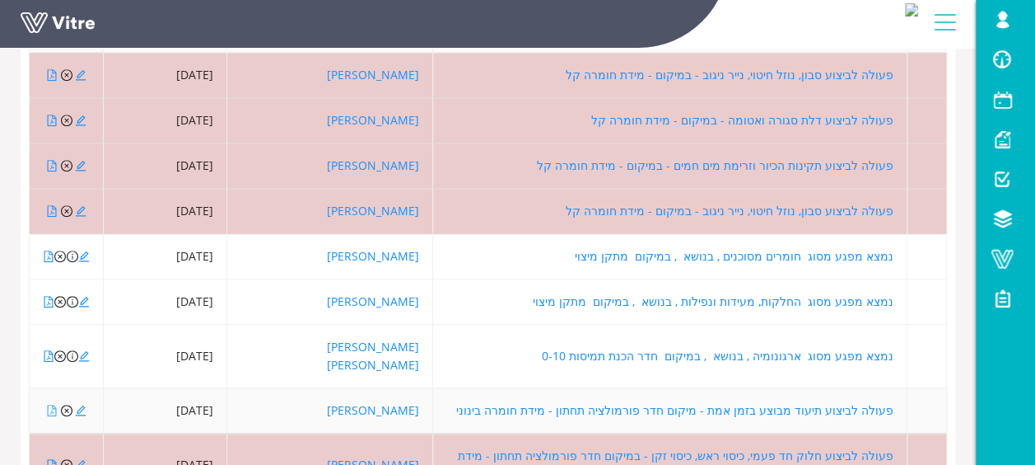
click at [53, 404] on icon "file-pdf" at bounding box center [51, 410] width 9 height 12
click at [68, 404] on icon "close-circle" at bounding box center [67, 410] width 12 height 12
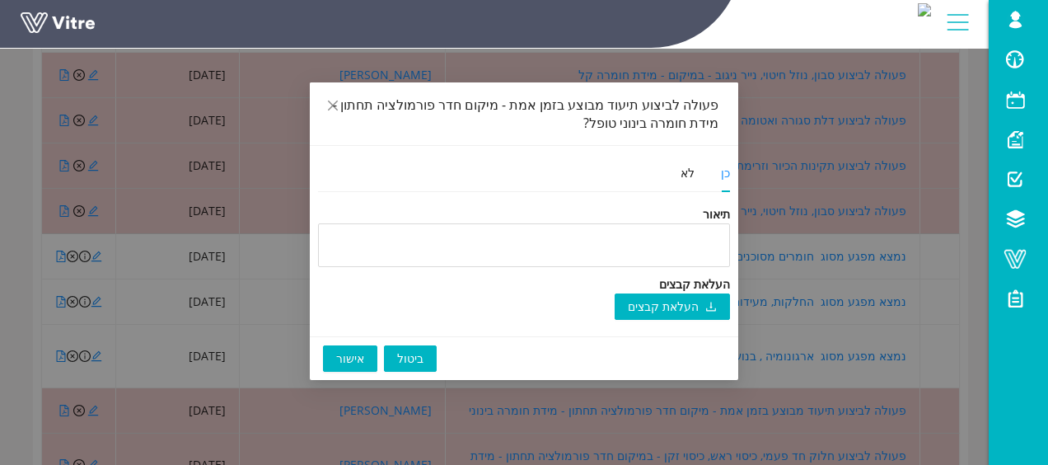
click at [336, 357] on span "אישור" at bounding box center [350, 358] width 28 height 18
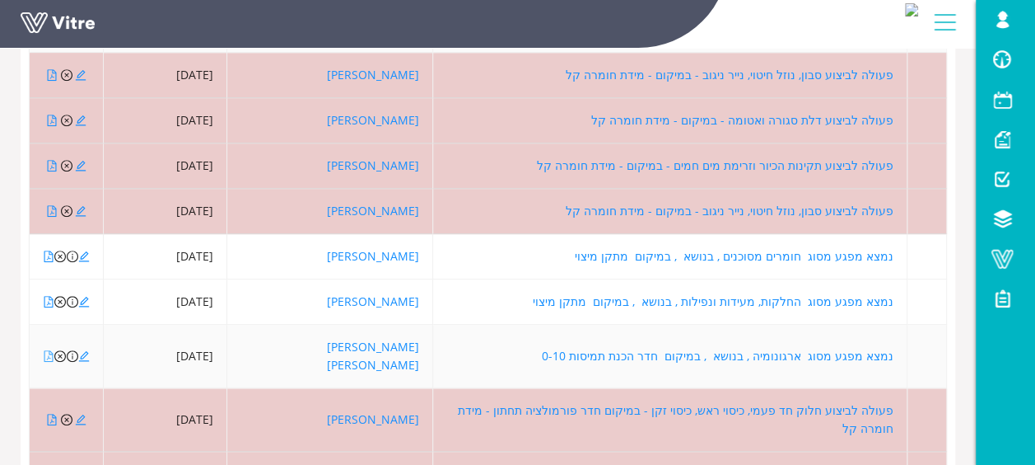
click at [48, 350] on icon "file-pdf" at bounding box center [49, 356] width 12 height 12
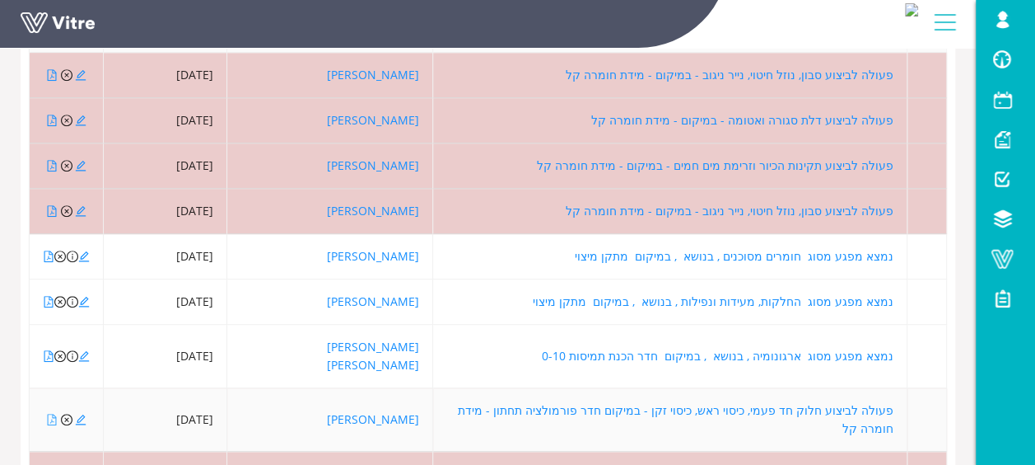
click at [51, 413] on icon "file-pdf" at bounding box center [52, 419] width 12 height 12
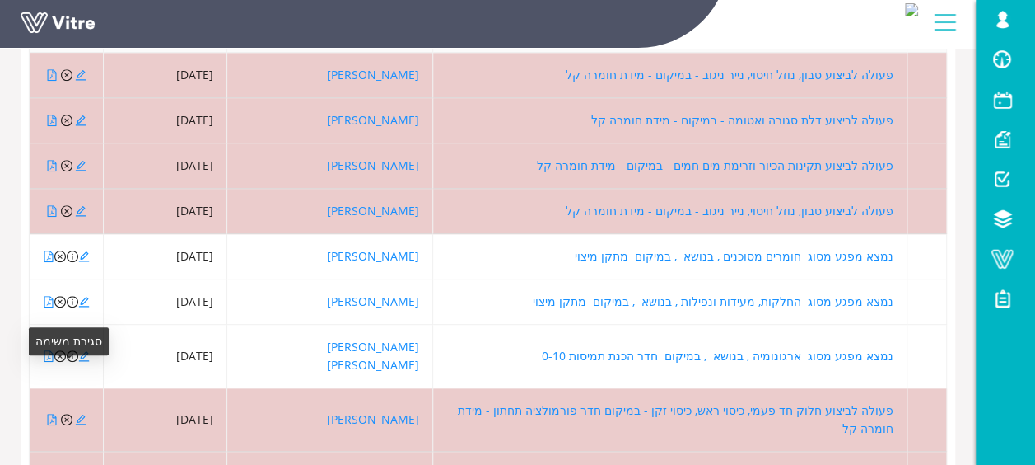
drag, startPoint x: 66, startPoint y: 370, endPoint x: 81, endPoint y: 376, distance: 15.9
click at [66, 413] on icon "close-circle" at bounding box center [67, 419] width 12 height 12
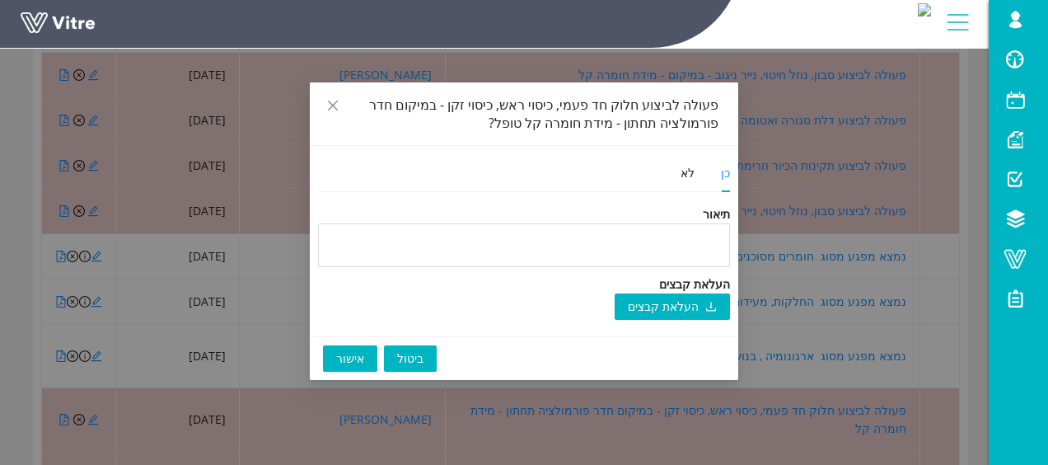
click at [334, 357] on button "אישור" at bounding box center [350, 358] width 54 height 26
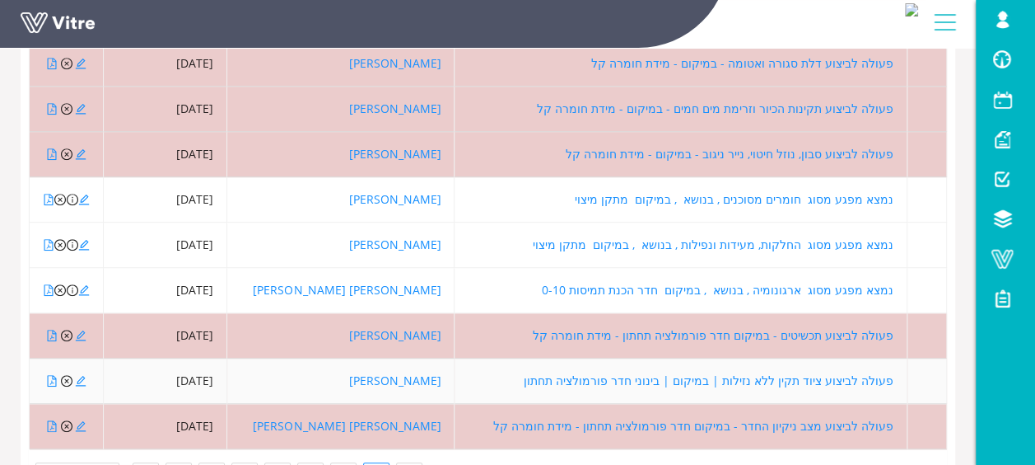
scroll to position [412, 0]
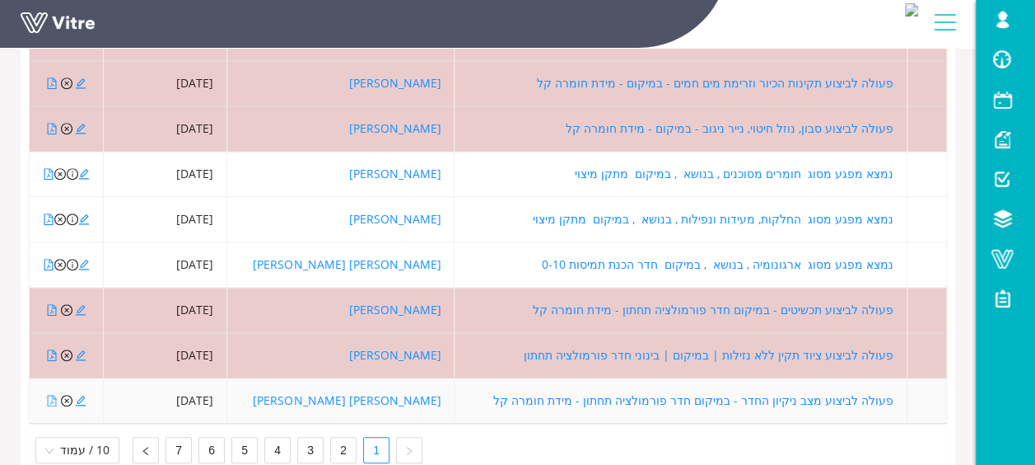
click at [49, 395] on icon "file-pdf" at bounding box center [52, 401] width 12 height 12
click at [65, 395] on icon "close-circle" at bounding box center [67, 401] width 12 height 12
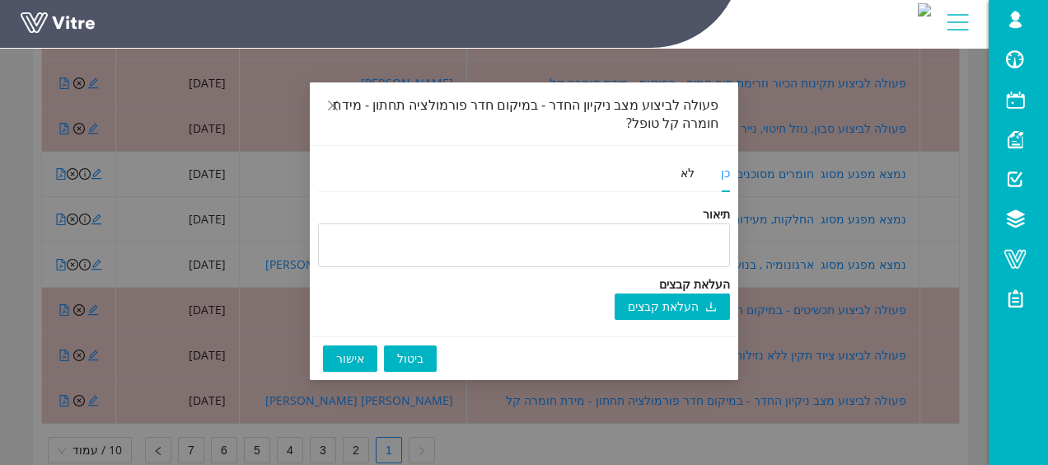
click at [357, 357] on span "אישור" at bounding box center [350, 358] width 28 height 18
